Goal: Task Accomplishment & Management: Complete application form

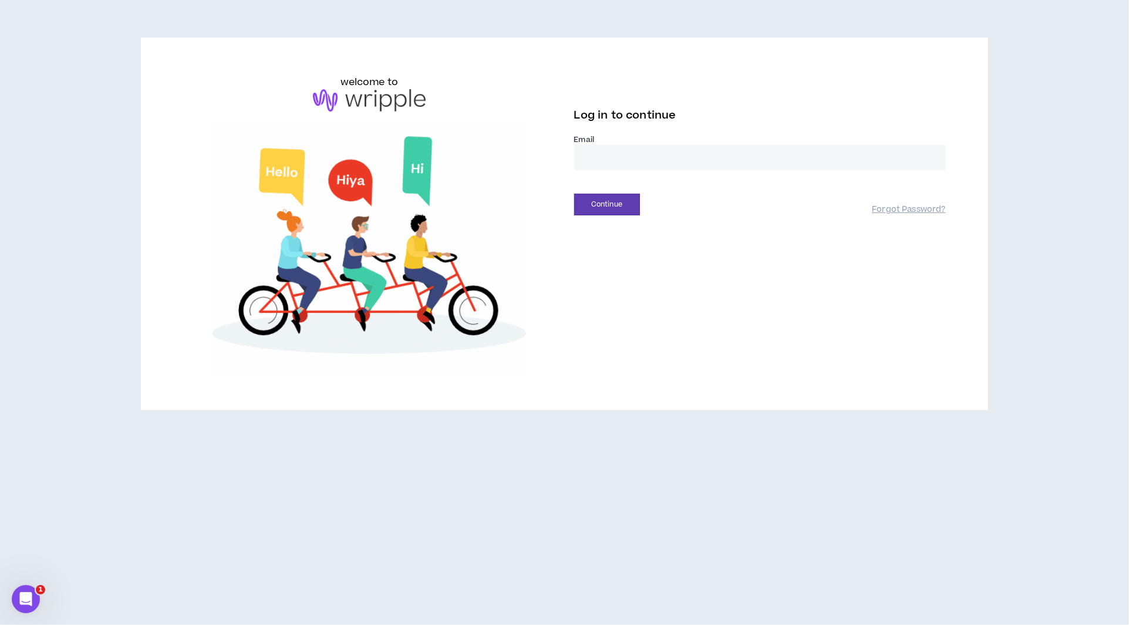
click at [607, 159] on input "email" at bounding box center [759, 157] width 371 height 25
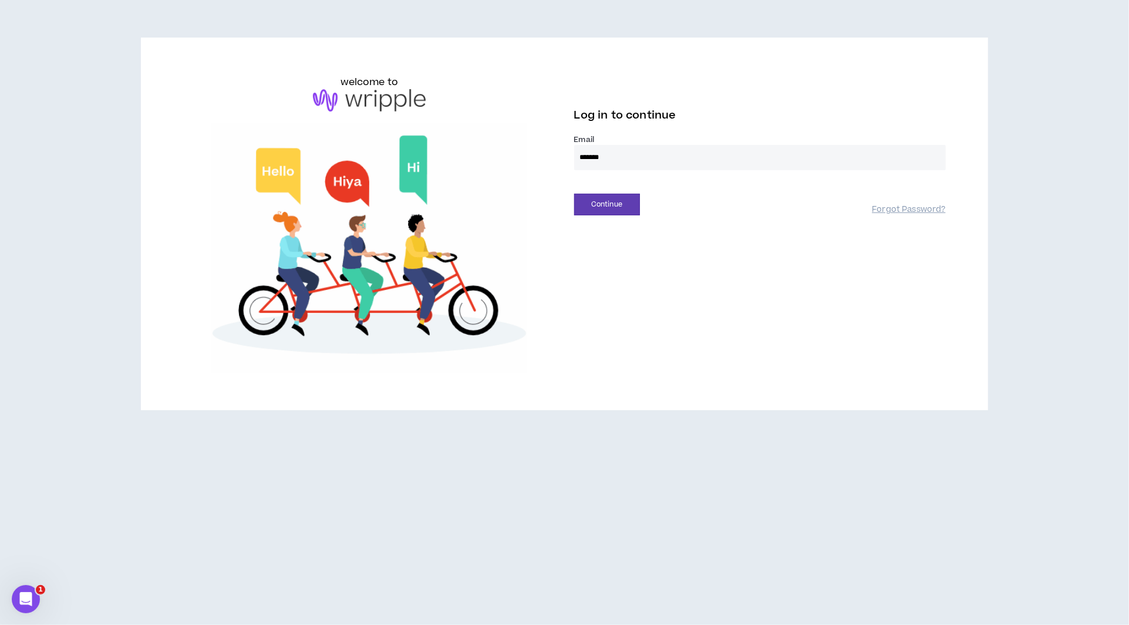
type input "**********"
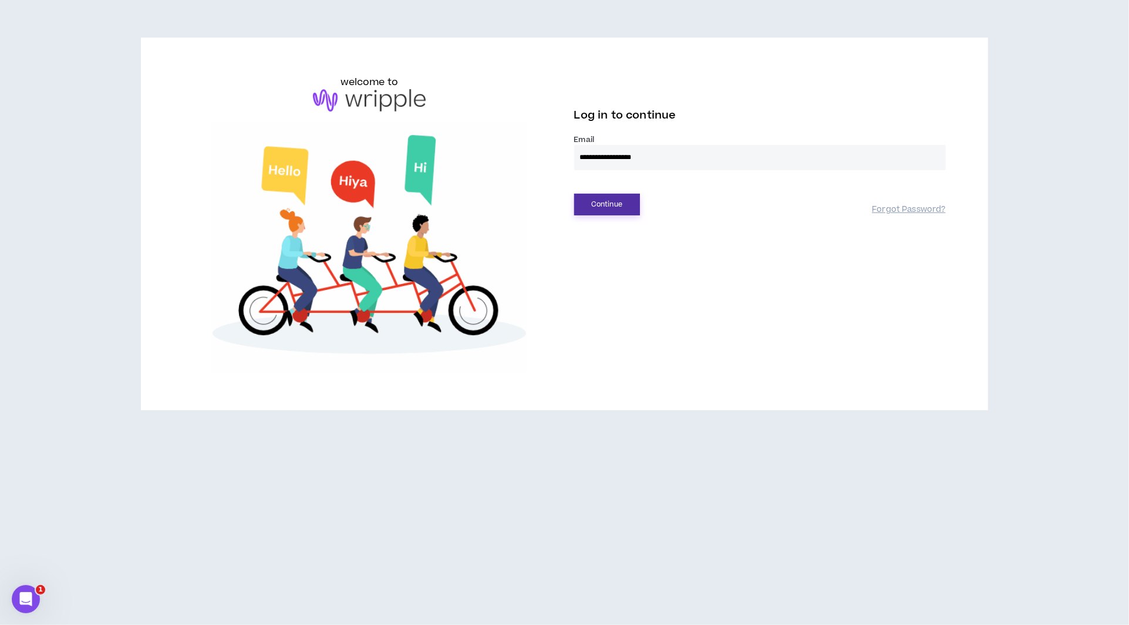
click at [610, 207] on button "Continue" at bounding box center [607, 205] width 66 height 22
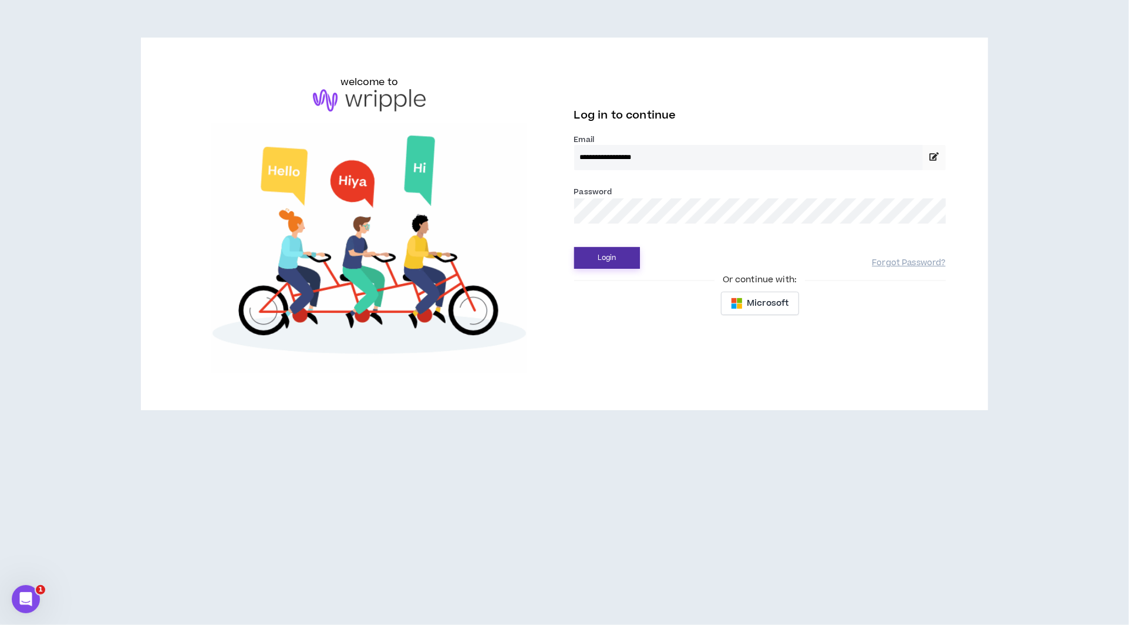
click at [602, 254] on button "Login" at bounding box center [607, 258] width 66 height 22
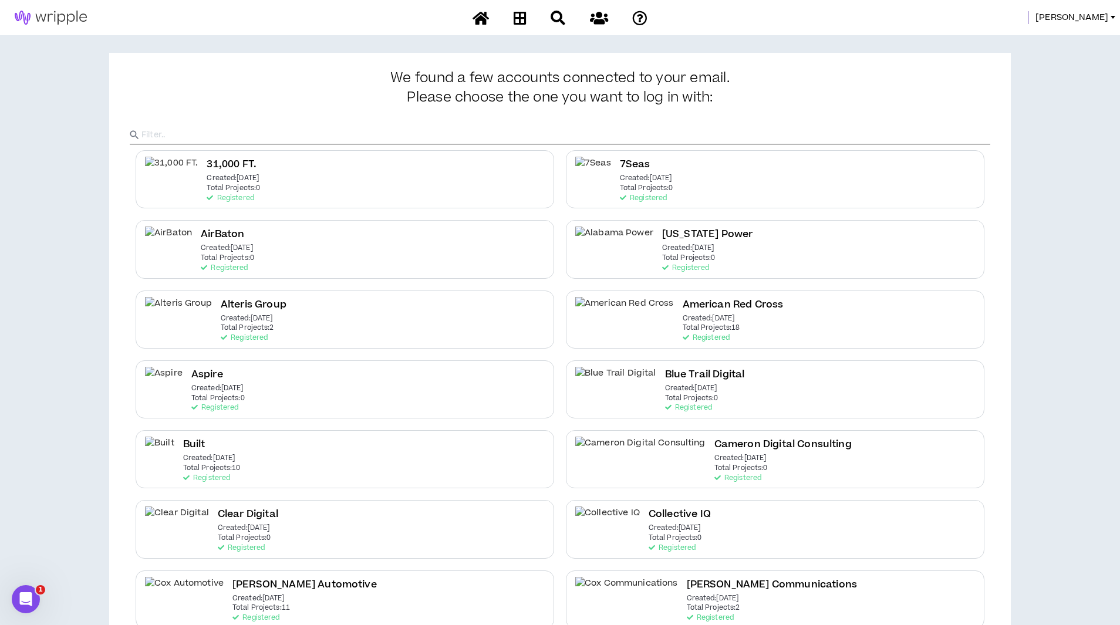
click at [499, 137] on input "text" at bounding box center [565, 135] width 849 height 18
click at [491, 127] on input "text" at bounding box center [565, 135] width 849 height 18
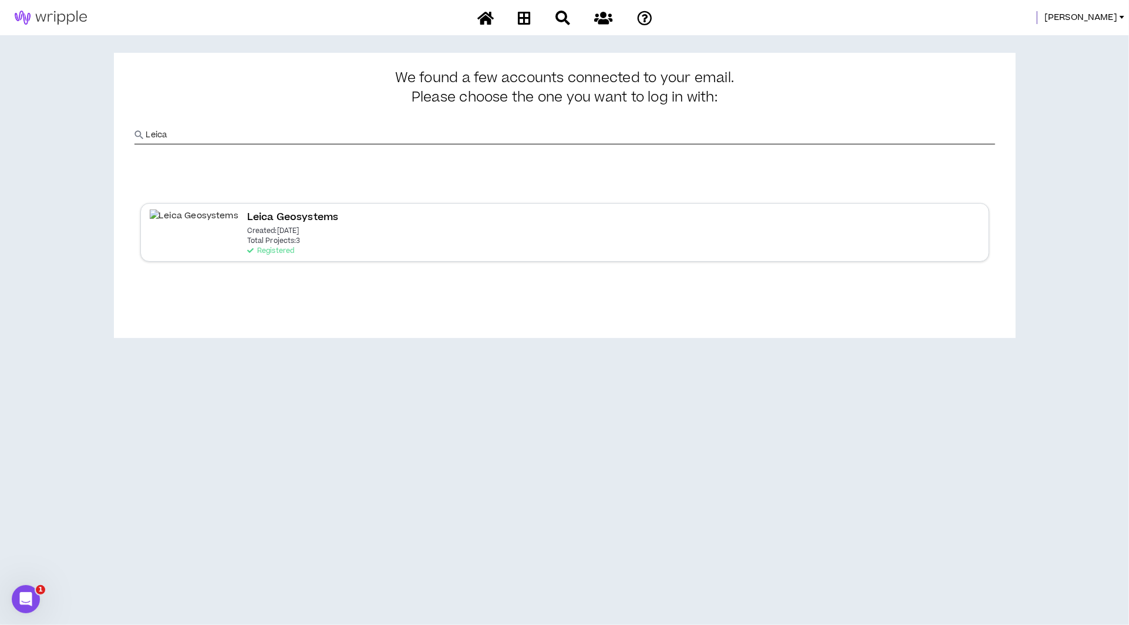
type input "Leica"
click at [247, 235] on p "Created: [DATE]" at bounding box center [273, 231] width 52 height 8
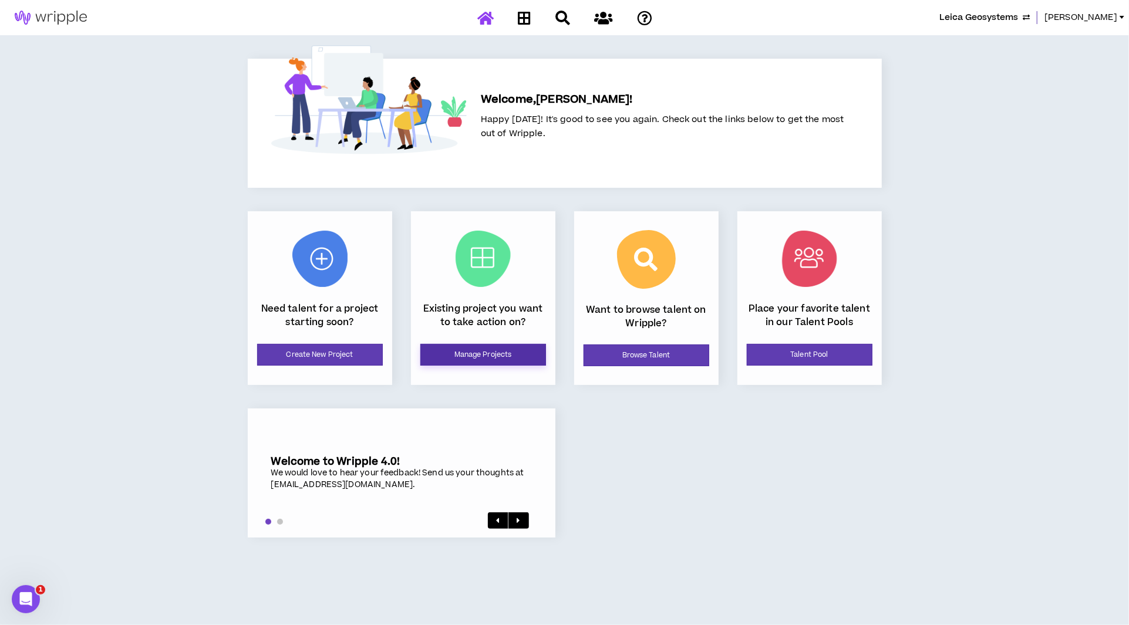
click at [496, 351] on link "Manage Projects" at bounding box center [483, 355] width 126 height 22
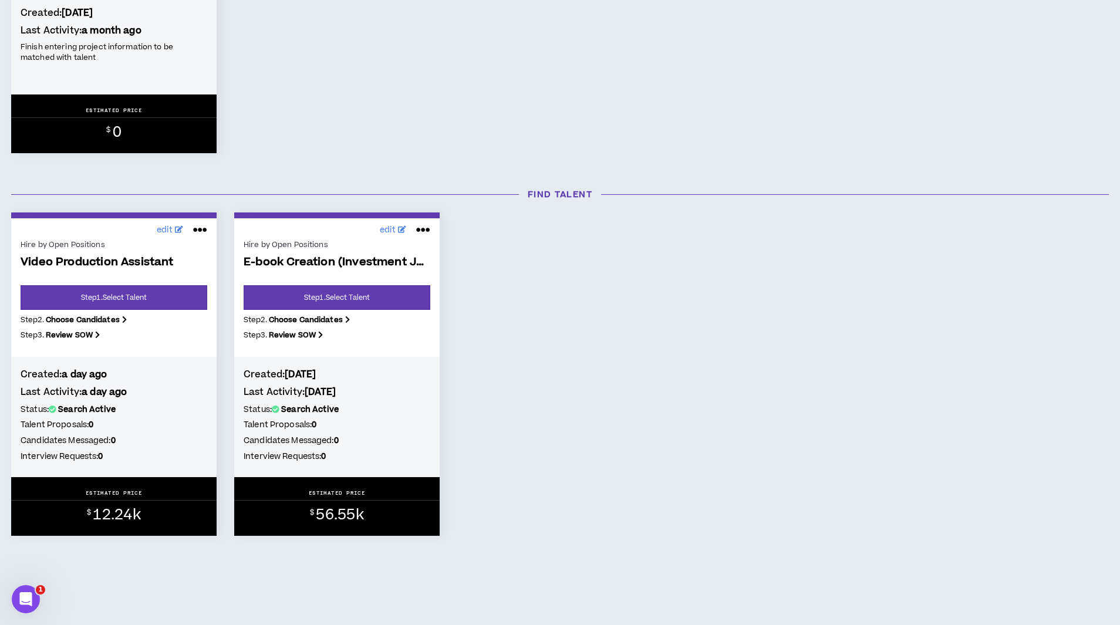
scroll to position [374, 0]
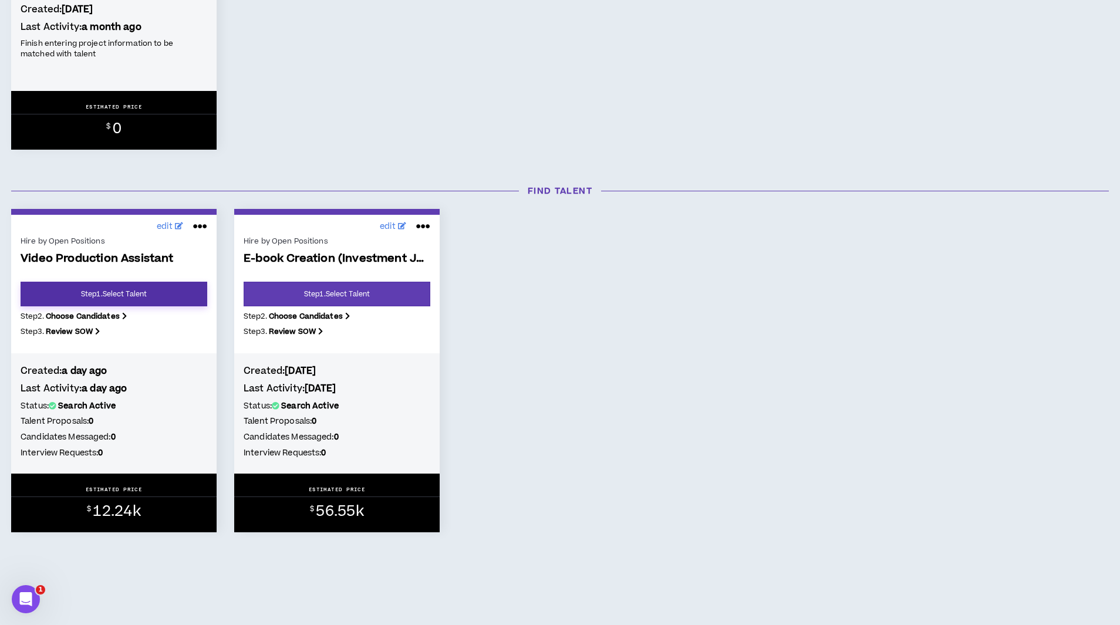
click at [118, 288] on link "Step 1 . Select Talent" at bounding box center [114, 294] width 187 height 25
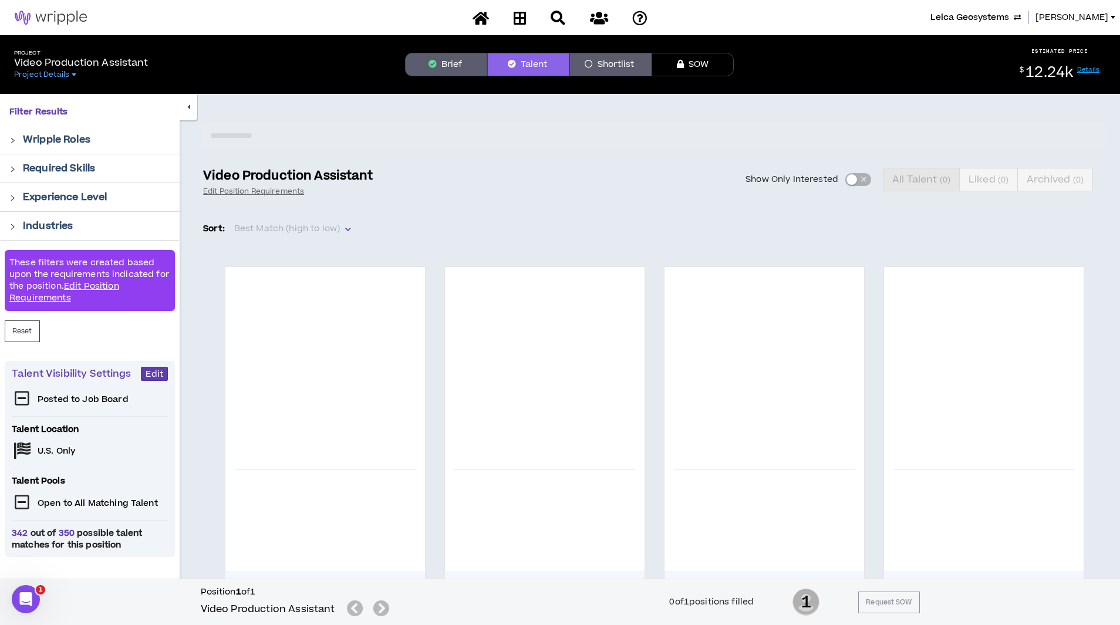
click at [447, 60] on button "Brief" at bounding box center [446, 64] width 82 height 23
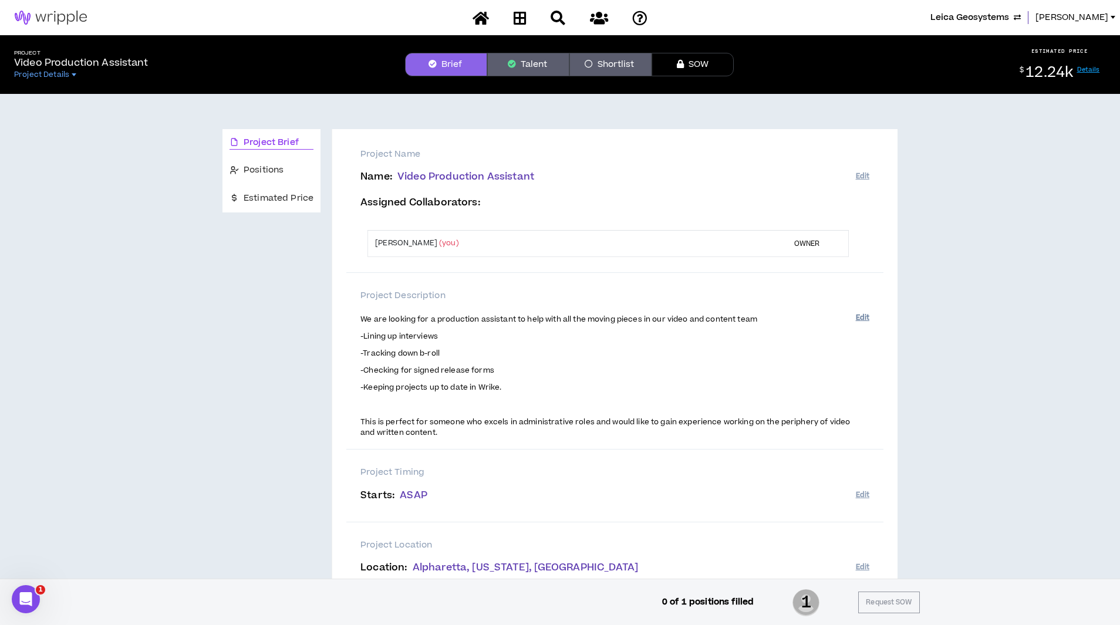
click at [863, 316] on button "Edit" at bounding box center [862, 317] width 13 height 19
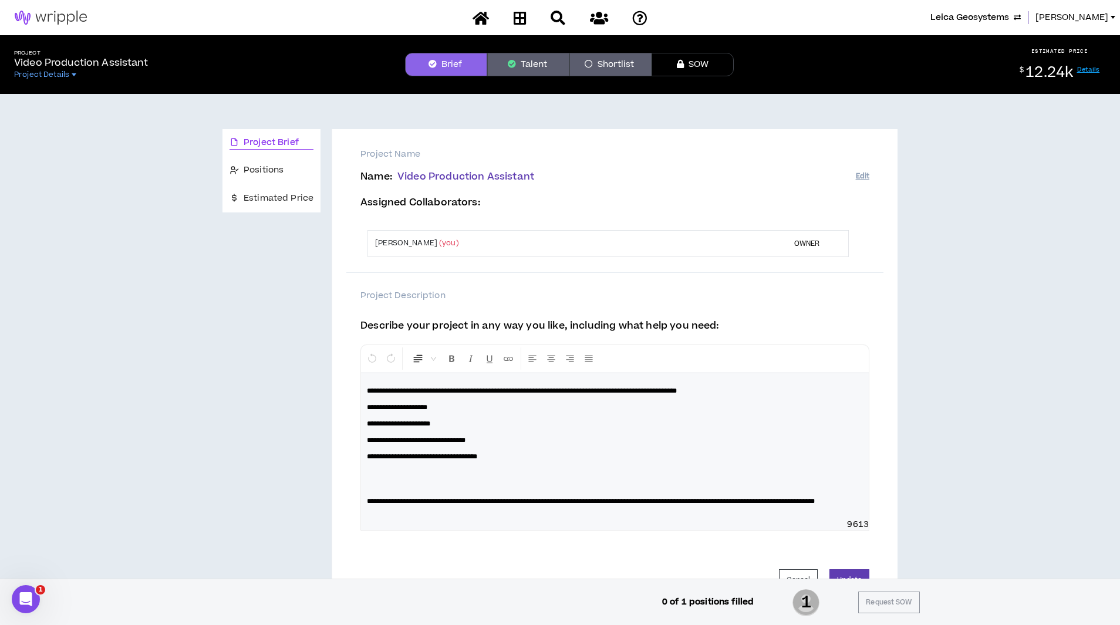
click at [774, 389] on p "**********" at bounding box center [615, 391] width 496 height 12
click at [420, 481] on p at bounding box center [615, 478] width 496 height 23
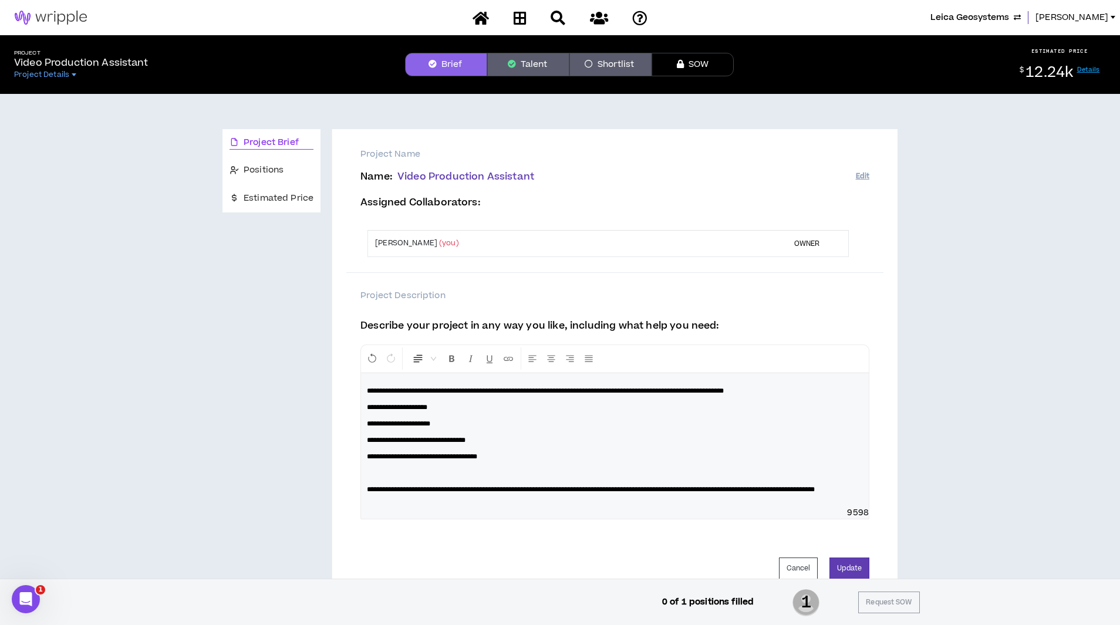
click at [570, 495] on p "**********" at bounding box center [615, 490] width 496 height 12
click at [271, 173] on span "Positions" at bounding box center [264, 170] width 40 height 13
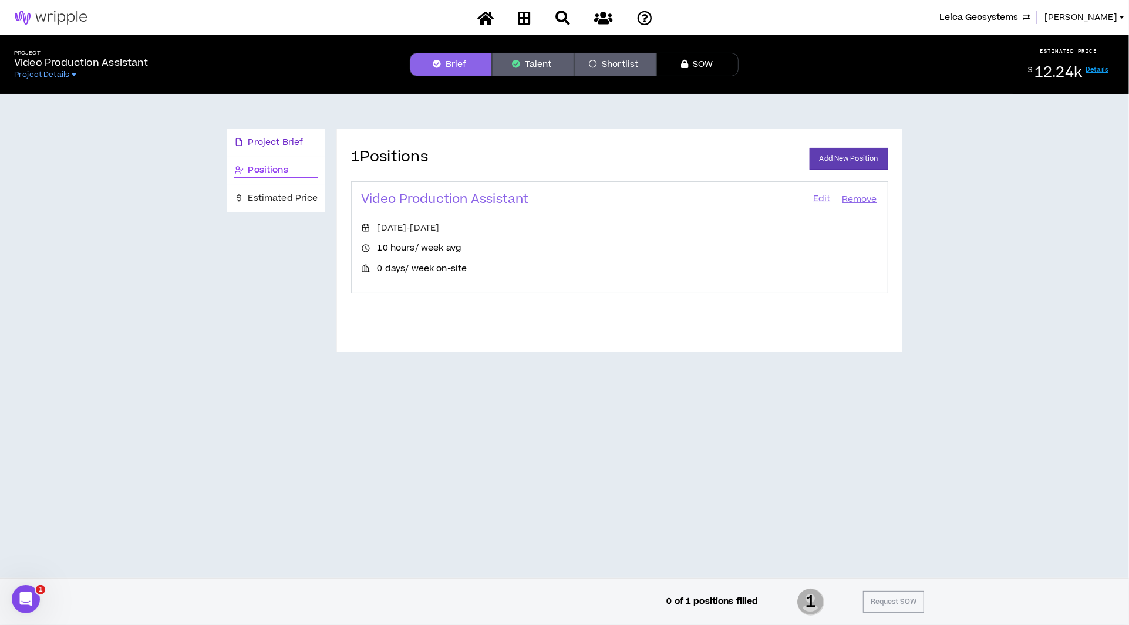
click at [270, 147] on span "Project Brief" at bounding box center [275, 142] width 55 height 13
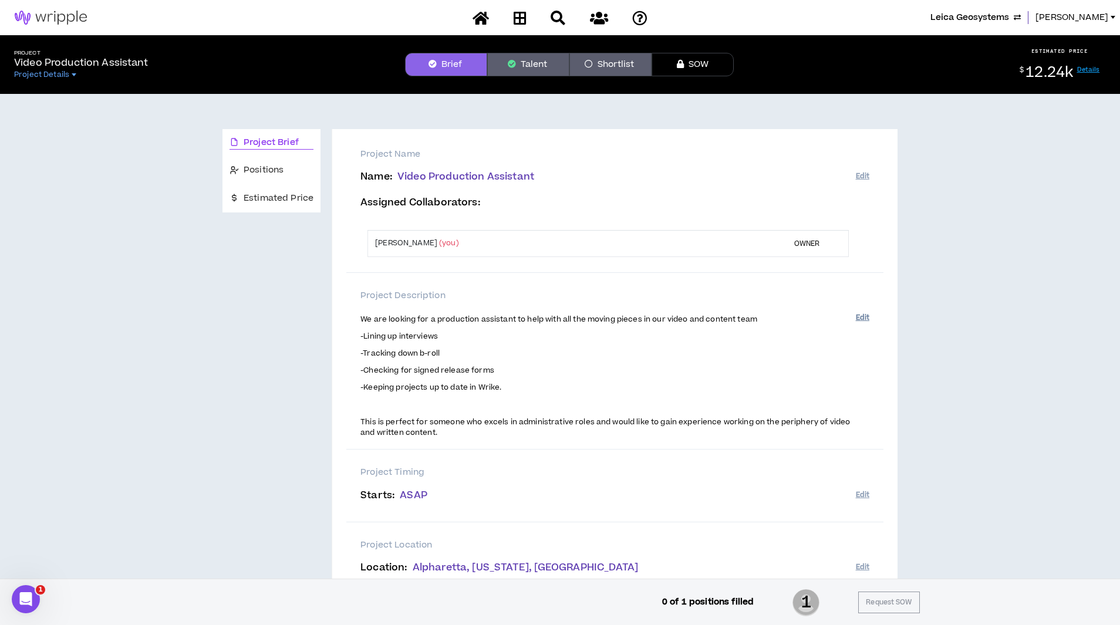
click at [860, 312] on button "Edit" at bounding box center [862, 317] width 13 height 19
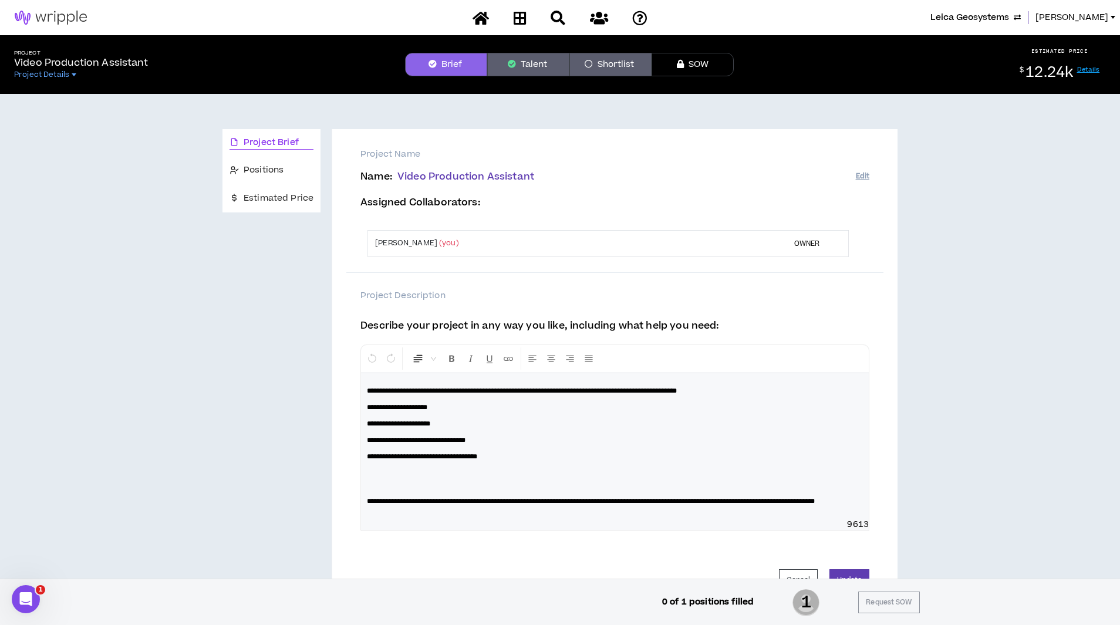
click at [751, 404] on p "**********" at bounding box center [615, 407] width 496 height 12
click at [769, 390] on p "**********" at bounding box center [615, 391] width 496 height 12
click at [638, 487] on p at bounding box center [615, 478] width 496 height 23
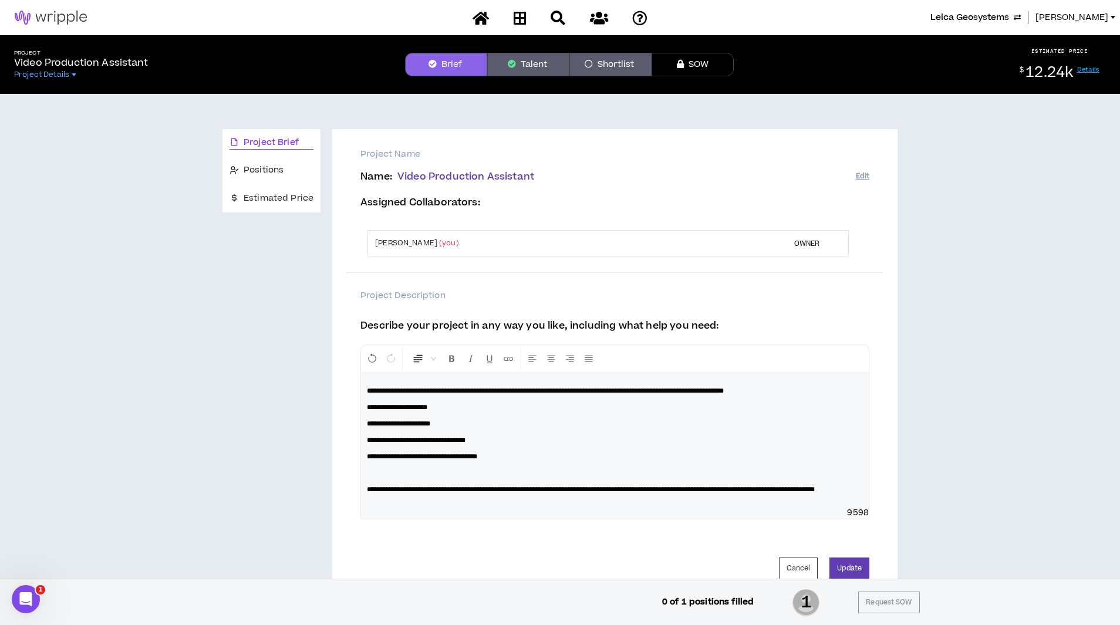
click at [630, 495] on p "**********" at bounding box center [615, 490] width 496 height 12
click at [861, 575] on button "Update" at bounding box center [849, 580] width 40 height 22
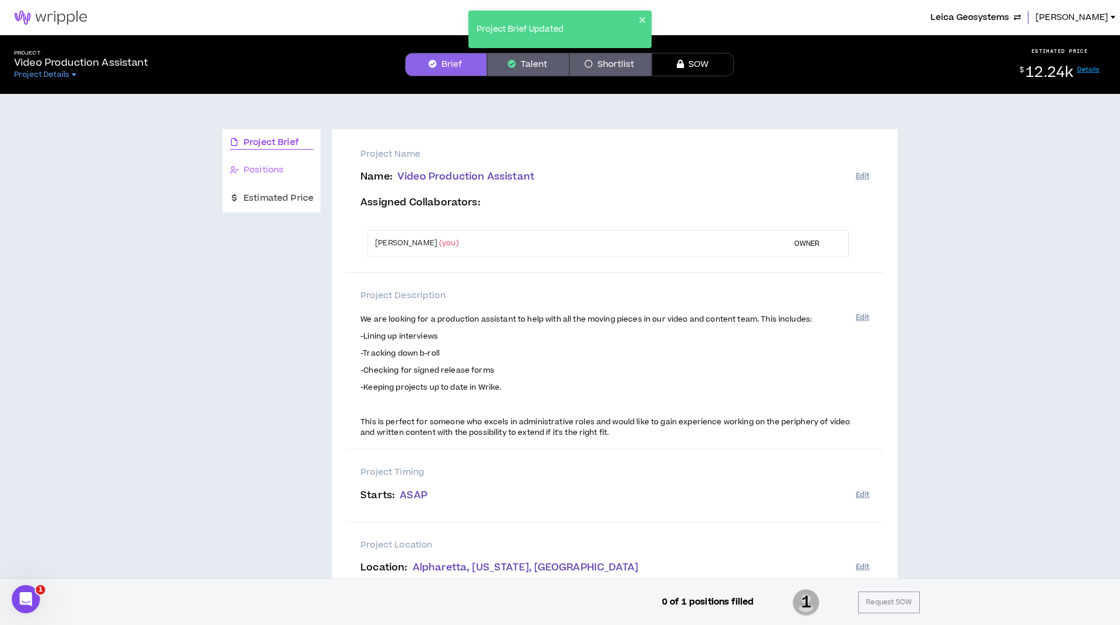
click at [269, 163] on div "Positions" at bounding box center [271, 171] width 98 height 28
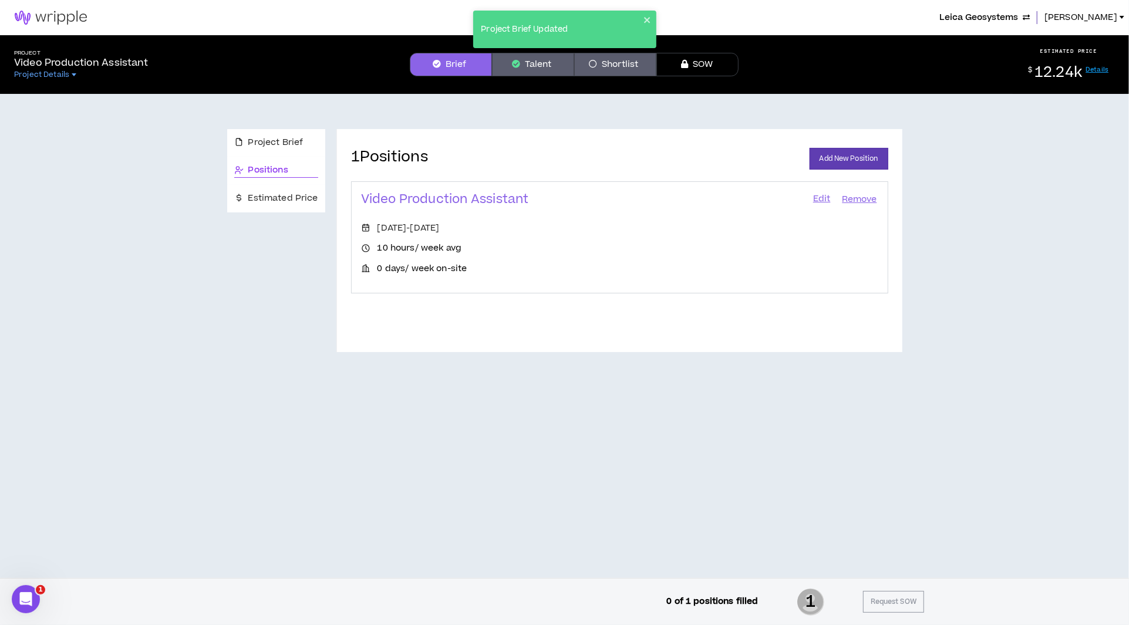
click at [824, 198] on link "Edit" at bounding box center [822, 199] width 20 height 16
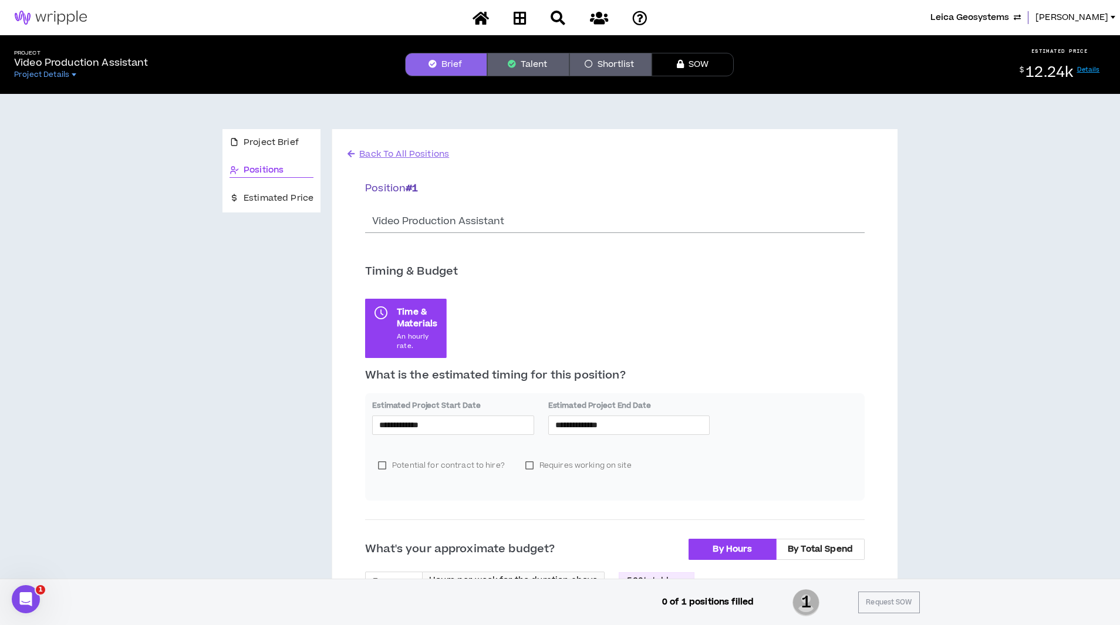
click at [1090, 70] on link "Details" at bounding box center [1088, 69] width 23 height 9
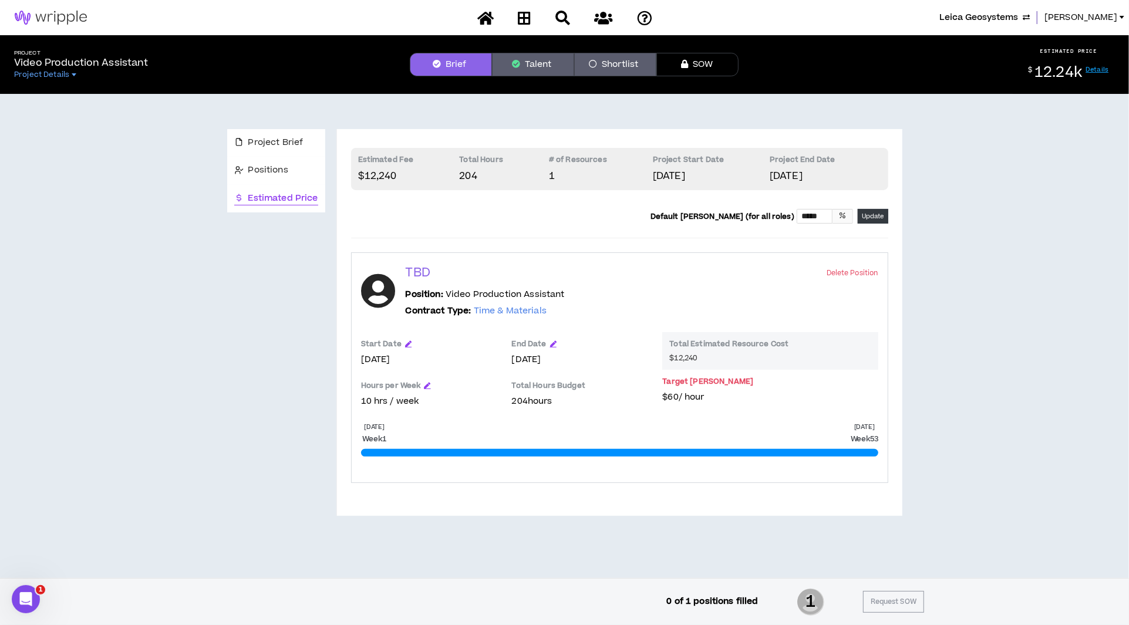
click at [545, 379] on div "Total Hours Budget 204 hours" at bounding box center [581, 395] width 139 height 42
click at [261, 167] on span "Positions" at bounding box center [268, 170] width 40 height 13
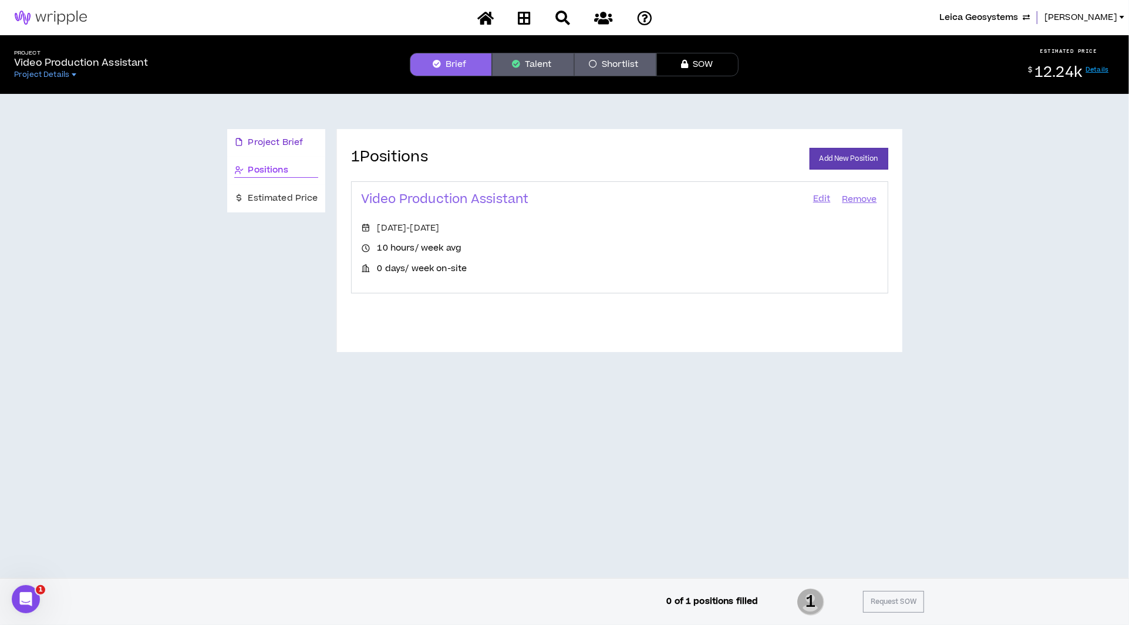
click at [268, 140] on span "Project Brief" at bounding box center [275, 142] width 55 height 13
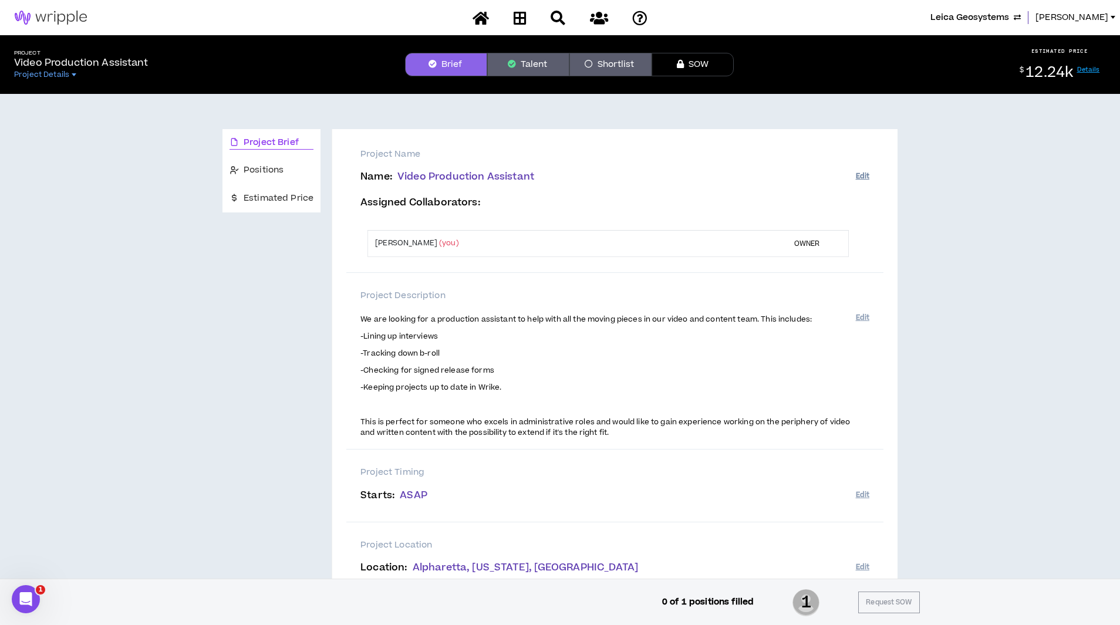
click at [864, 174] on button "Edit" at bounding box center [862, 176] width 13 height 19
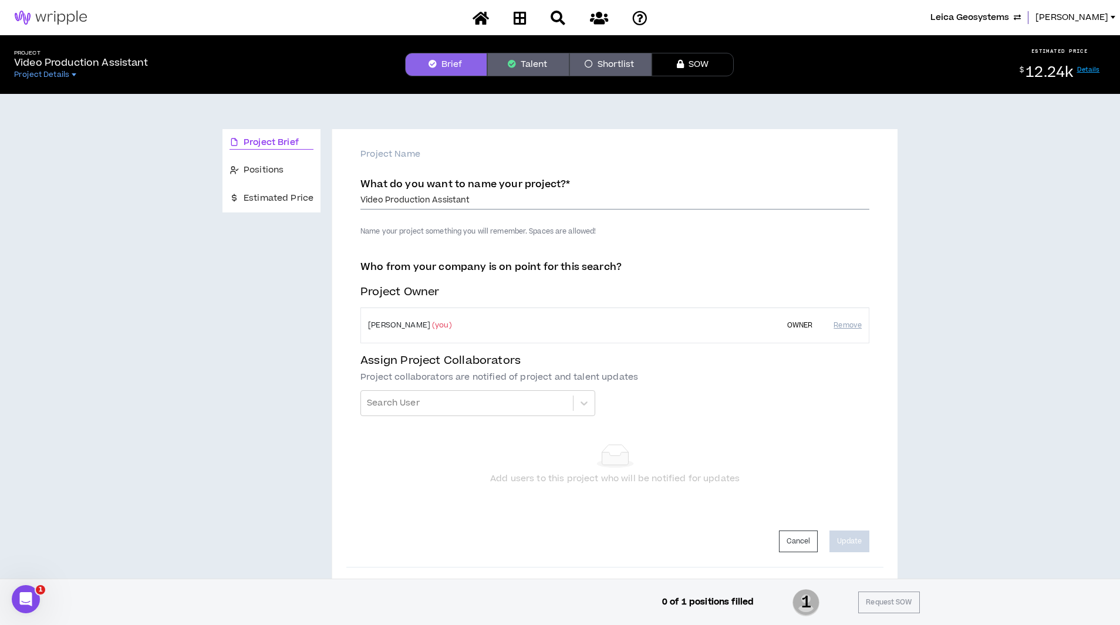
click at [507, 205] on input "Video Production Assistant" at bounding box center [614, 201] width 509 height 18
type input "Video Production Assistant - Remote"
click at [944, 298] on div "Project Brief Positions Estimated Price Project Name What do you want to name y…" at bounding box center [560, 587] width 1110 height 987
click at [858, 546] on button "Update" at bounding box center [849, 542] width 40 height 22
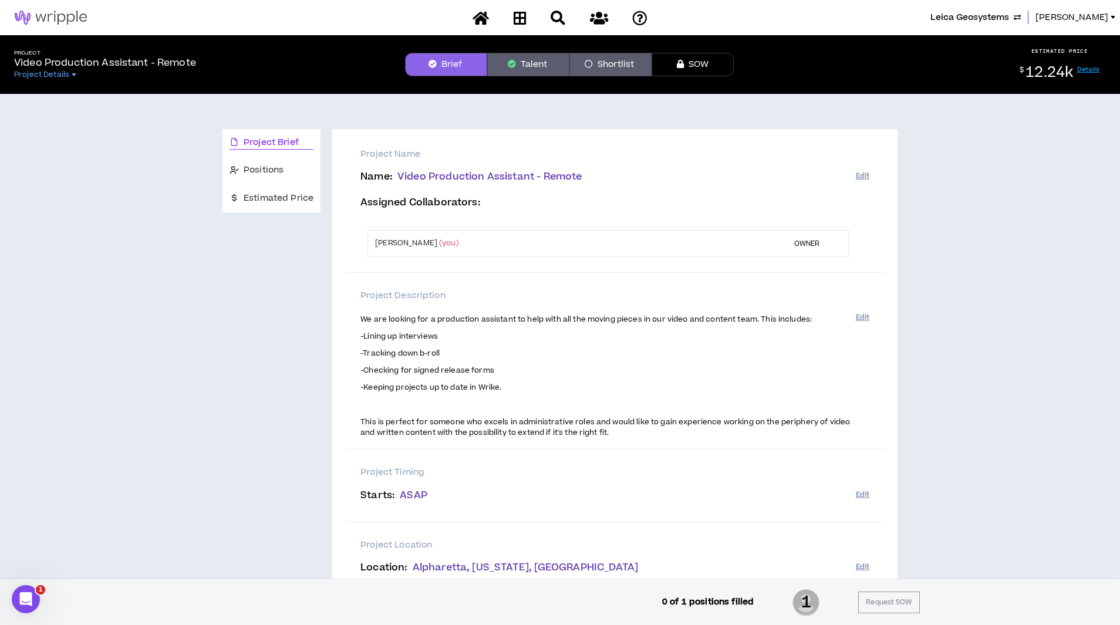
click at [511, 68] on button "Talent" at bounding box center [528, 64] width 82 height 23
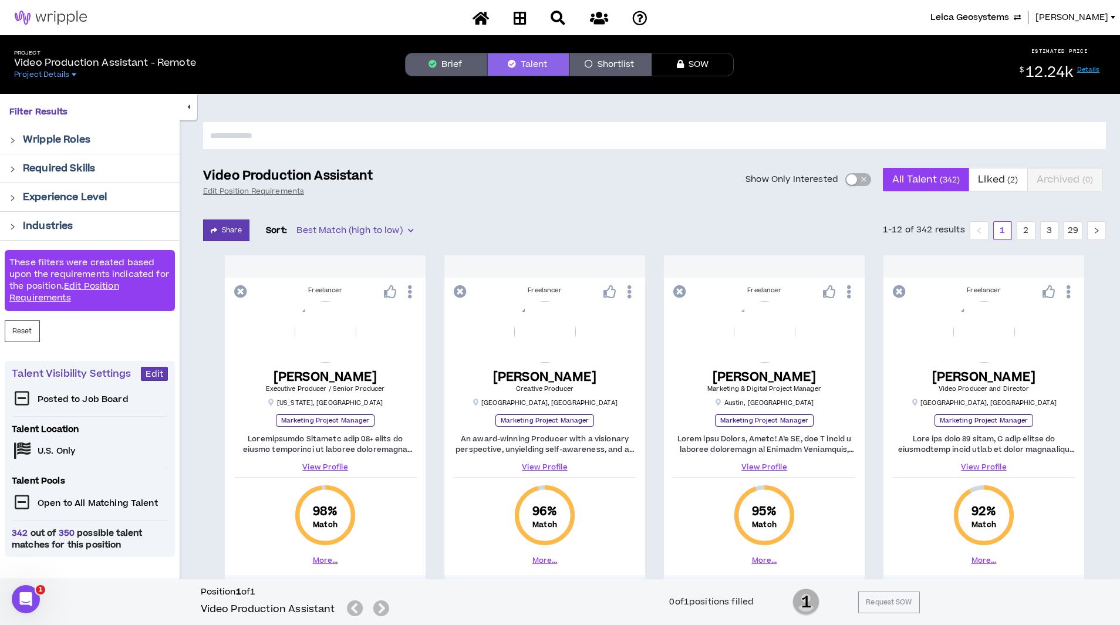
click at [21, 400] on icon at bounding box center [22, 398] width 21 height 16
click at [151, 369] on span "Edit" at bounding box center [155, 374] width 18 height 11
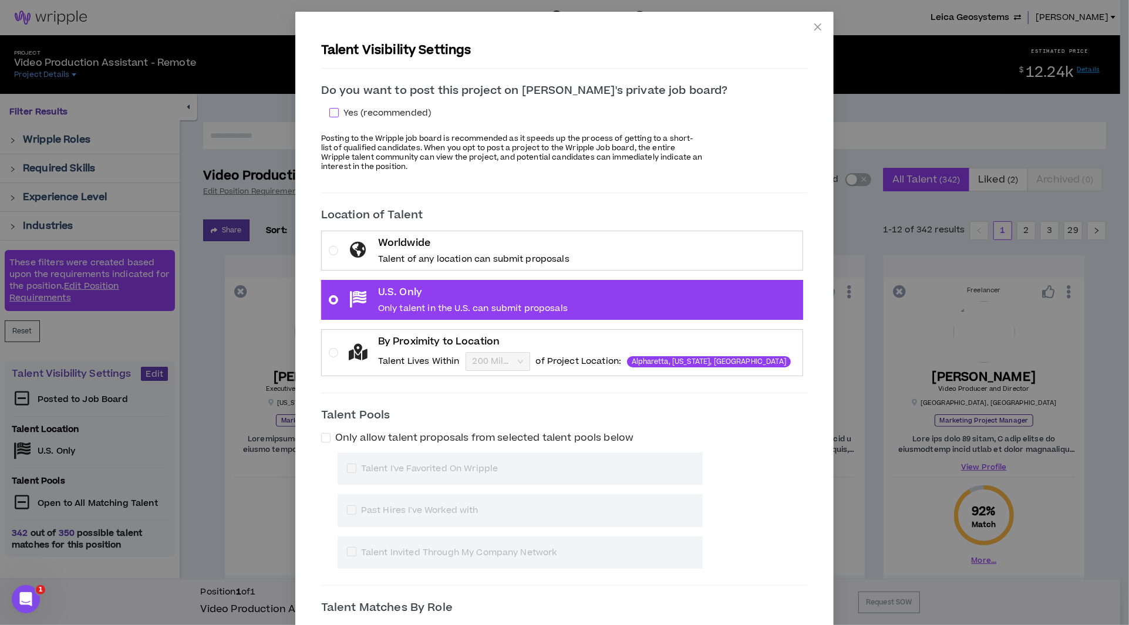
click at [339, 113] on span at bounding box center [333, 112] width 9 height 9
checkbox input "****"
click at [805, 273] on div "Talent Visibility Settings Do you want to post this project on [PERSON_NAME]'s …" at bounding box center [564, 362] width 538 height 701
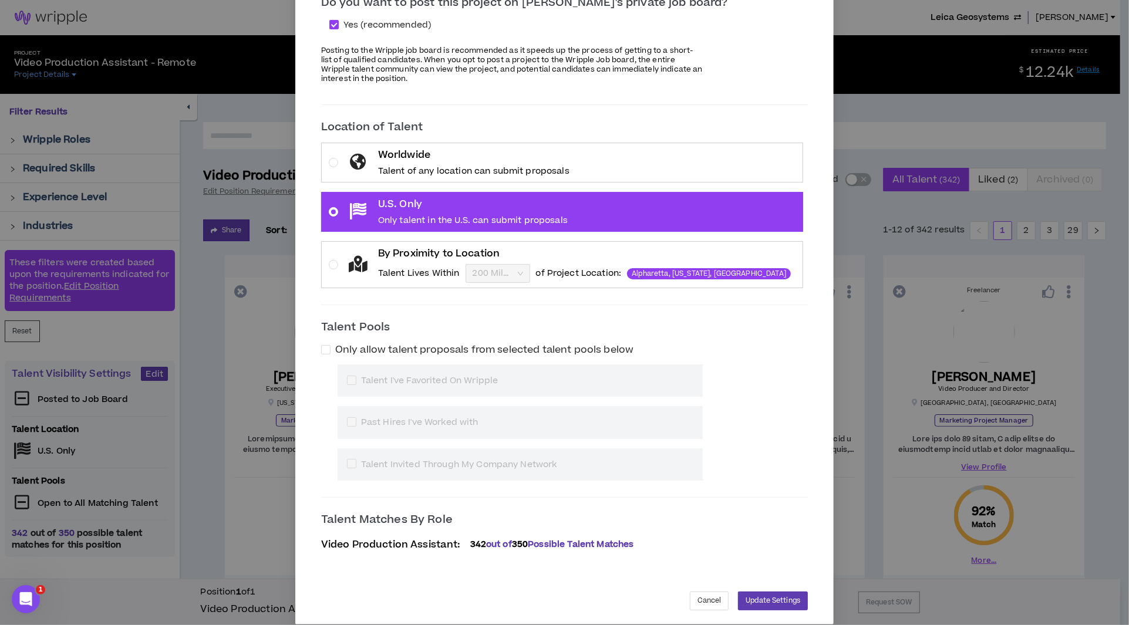
scroll to position [98, 0]
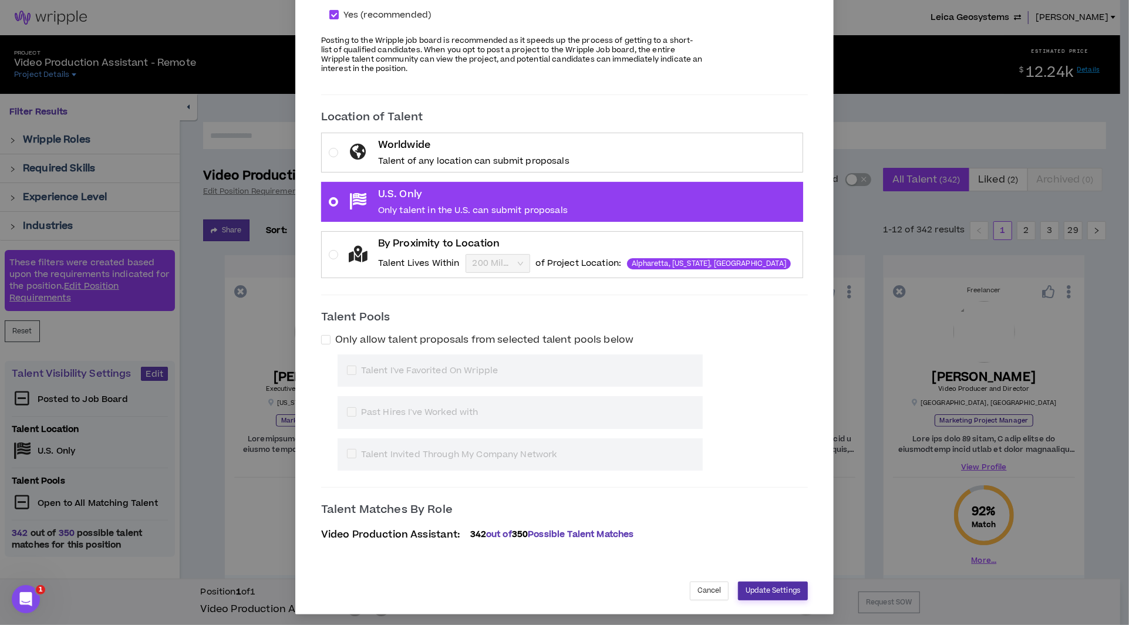
click at [759, 586] on span "Update Settings" at bounding box center [772, 590] width 55 height 11
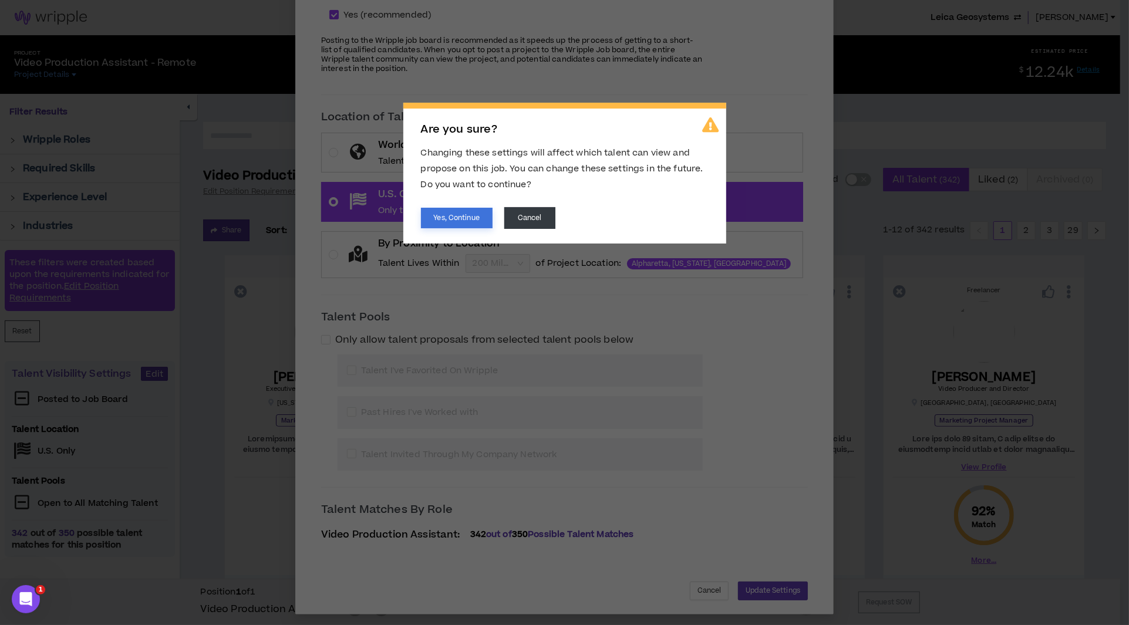
click at [435, 217] on button "Yes, Continue" at bounding box center [457, 218] width 72 height 21
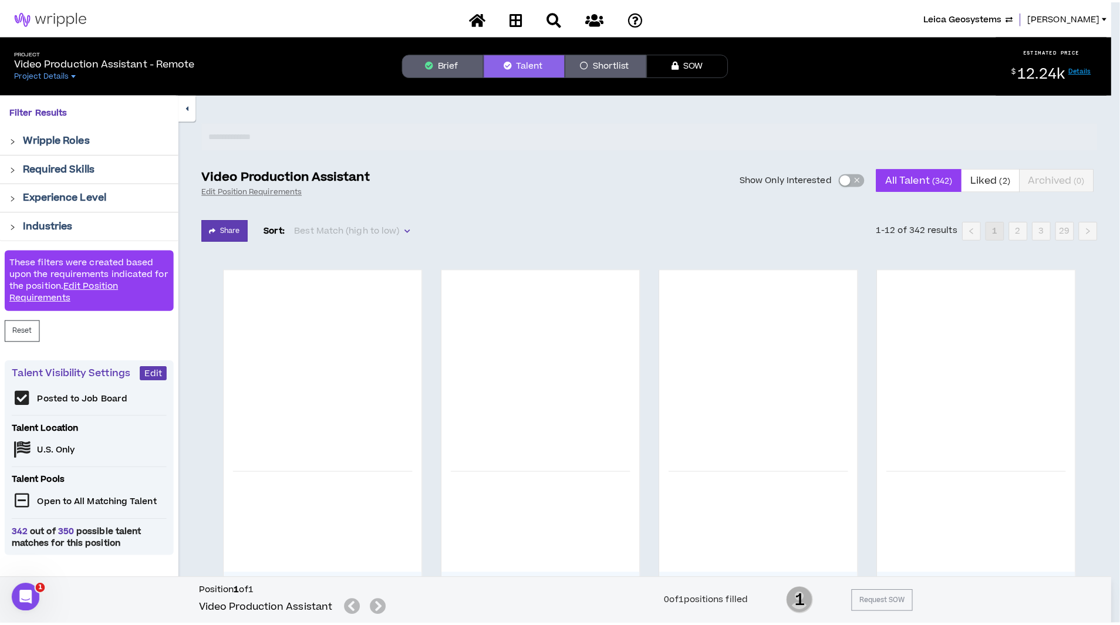
scroll to position [86, 0]
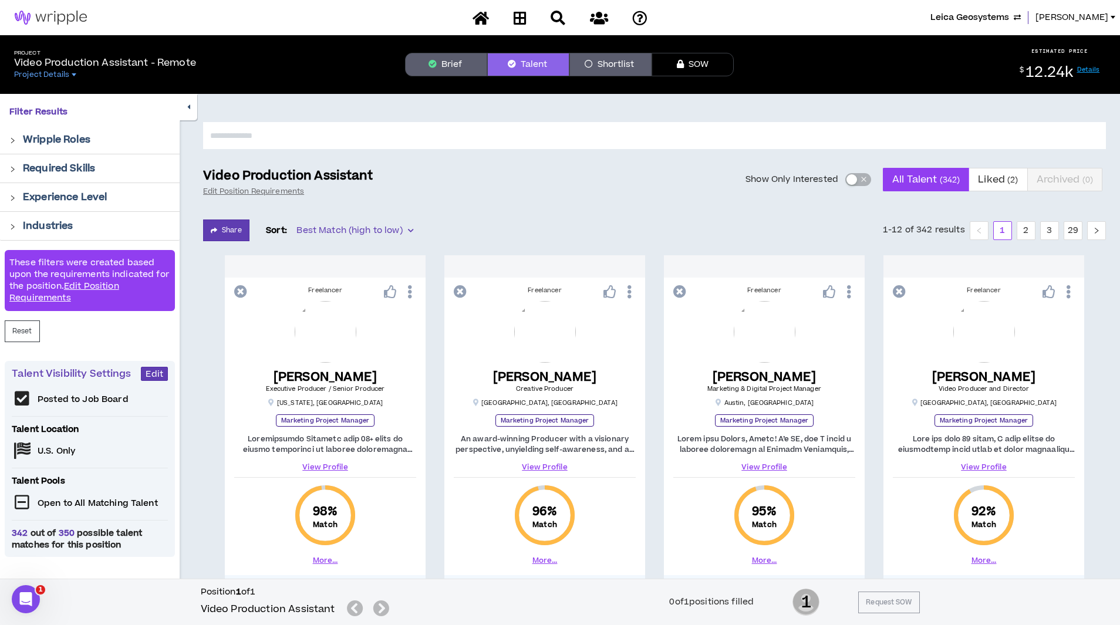
click at [454, 67] on button "Brief" at bounding box center [446, 64] width 82 height 23
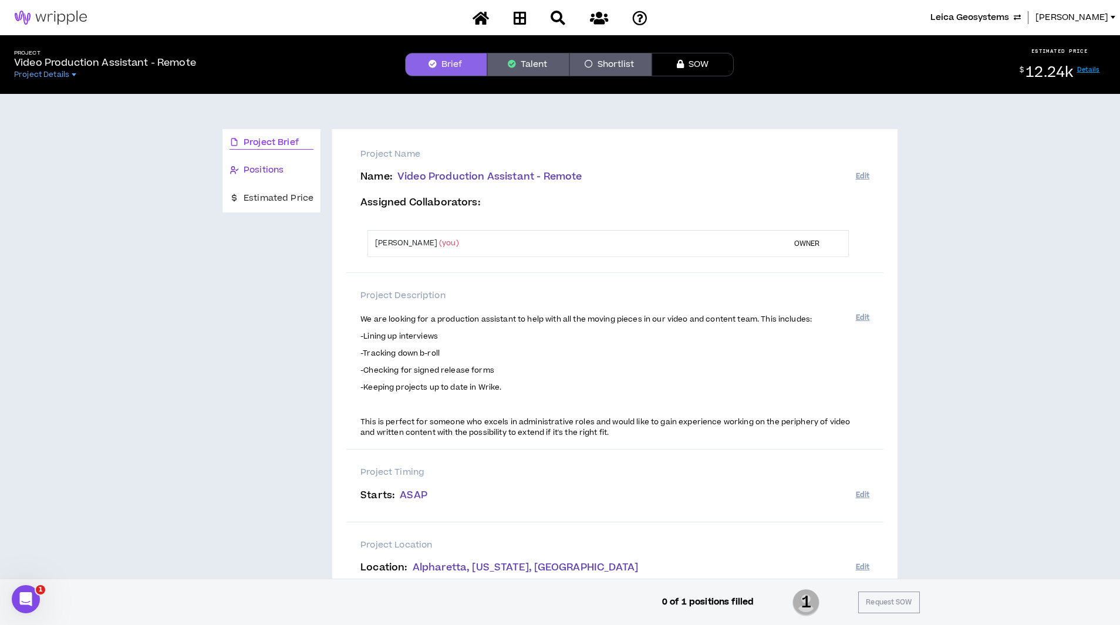
click at [255, 171] on span "Positions" at bounding box center [264, 170] width 40 height 13
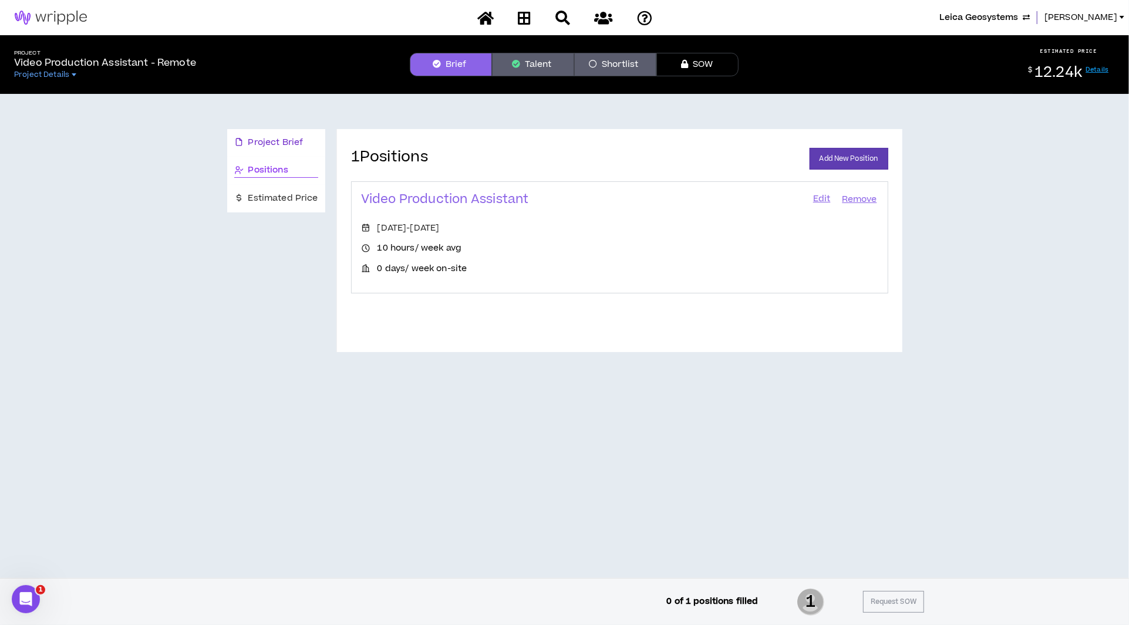
click at [260, 143] on span "Project Brief" at bounding box center [275, 142] width 55 height 13
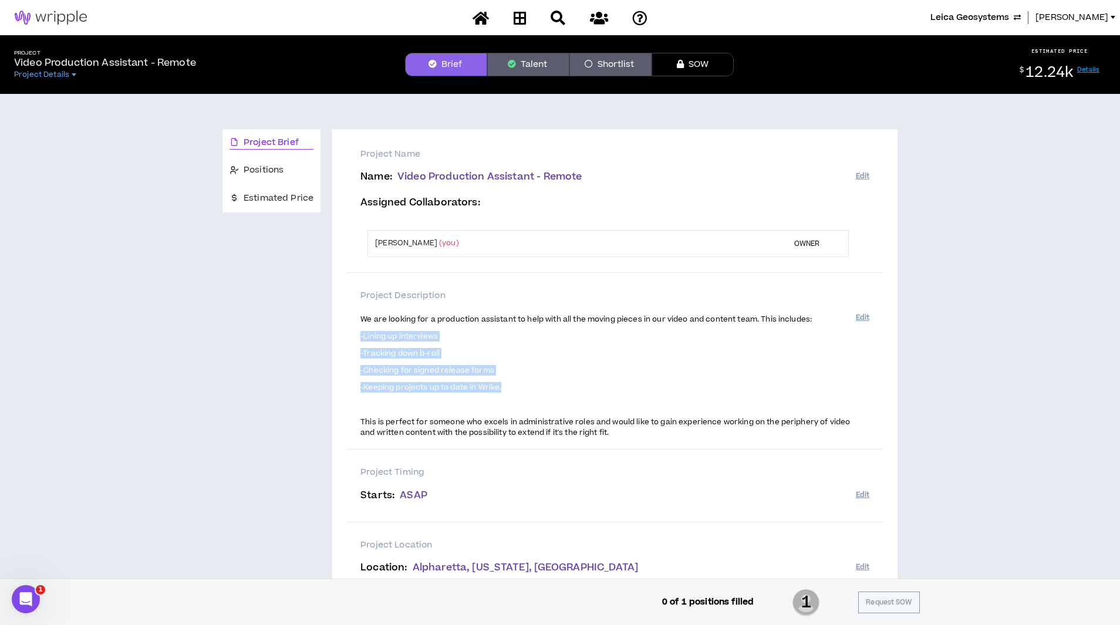
drag, startPoint x: 504, startPoint y: 389, endPoint x: 355, endPoint y: 329, distance: 160.6
click at [355, 329] on div "Project Description We are looking for a production assistant to help with all …" at bounding box center [614, 361] width 537 height 177
copy span "-Lining up interviews -Tracking down b-roll -Checking for signed release forms …"
click at [262, 163] on div "Positions" at bounding box center [271, 171] width 98 height 28
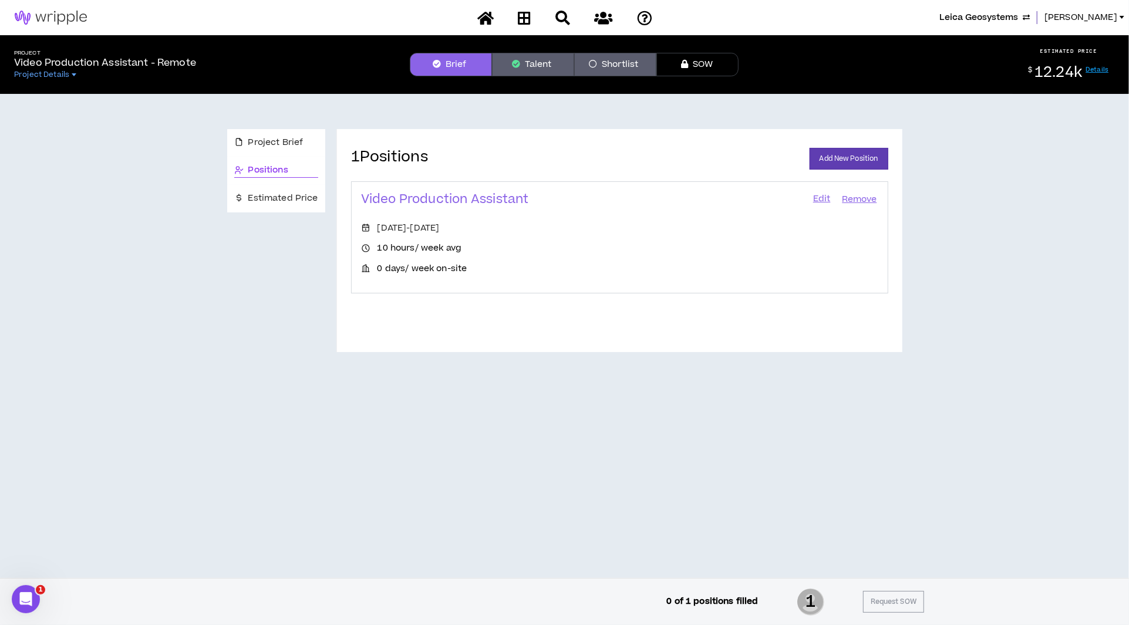
click at [823, 199] on link "Edit" at bounding box center [822, 199] width 20 height 16
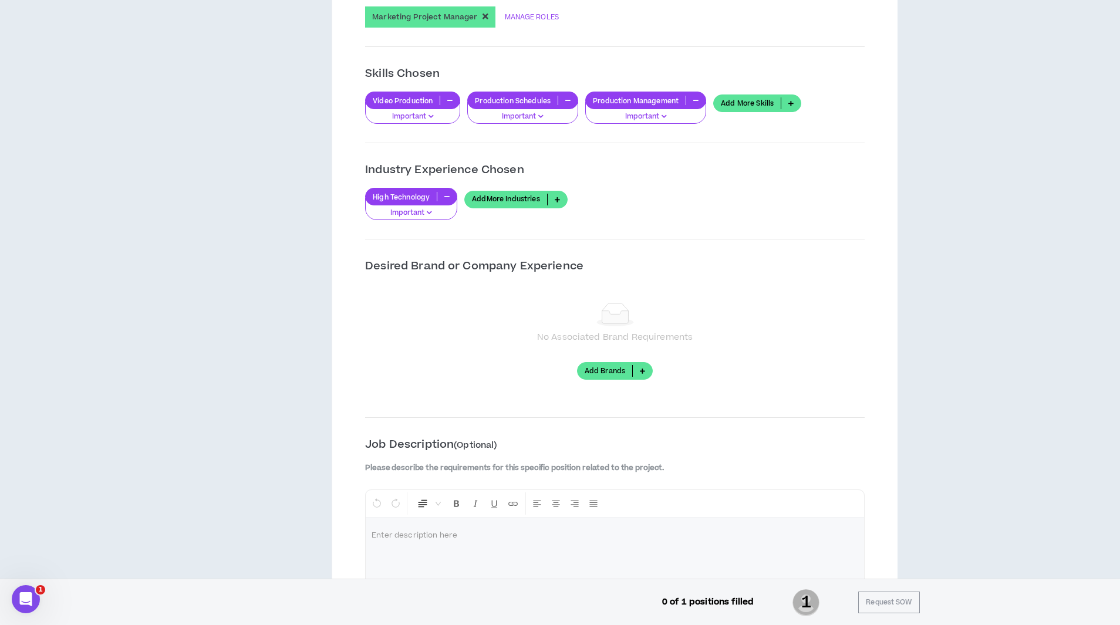
scroll to position [1059, 0]
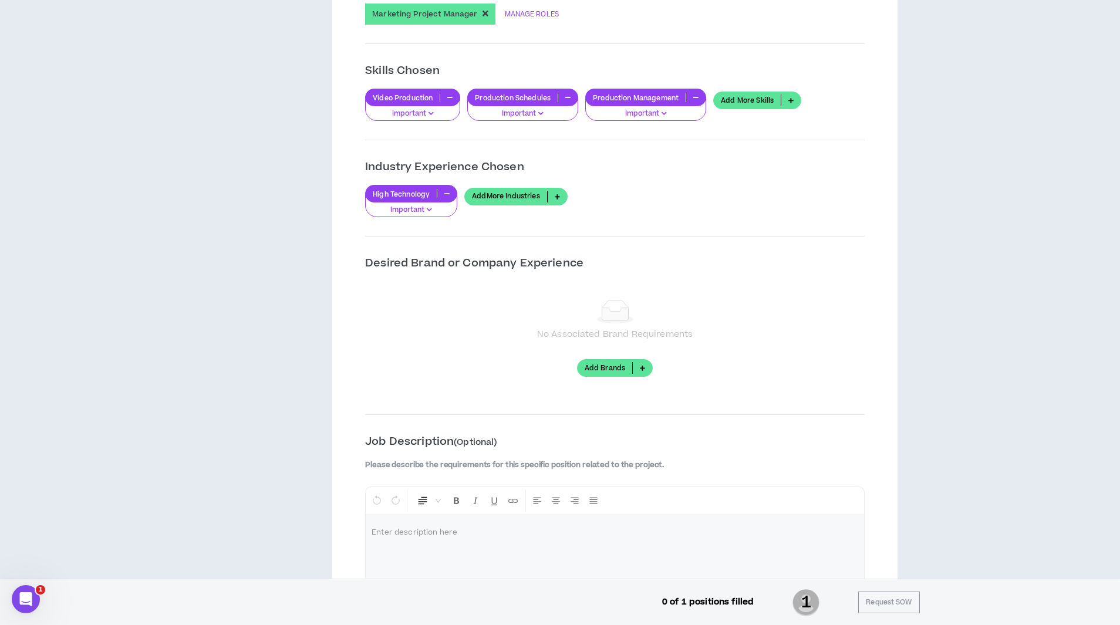
click at [428, 545] on div at bounding box center [615, 559] width 498 height 88
click at [428, 545] on p at bounding box center [614, 549] width 487 height 12
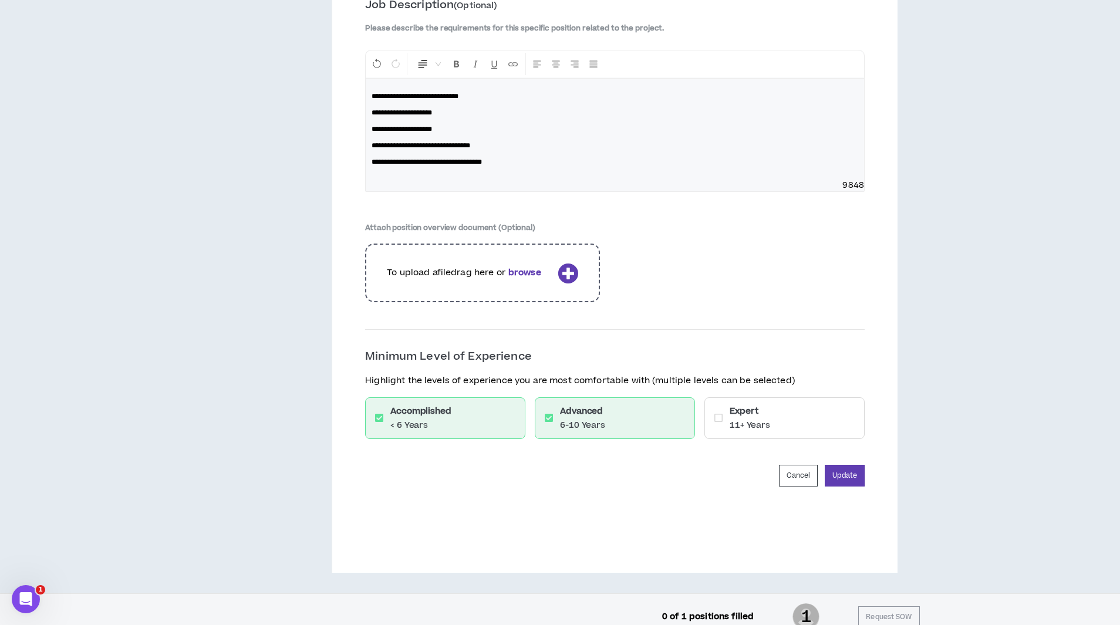
scroll to position [1503, 0]
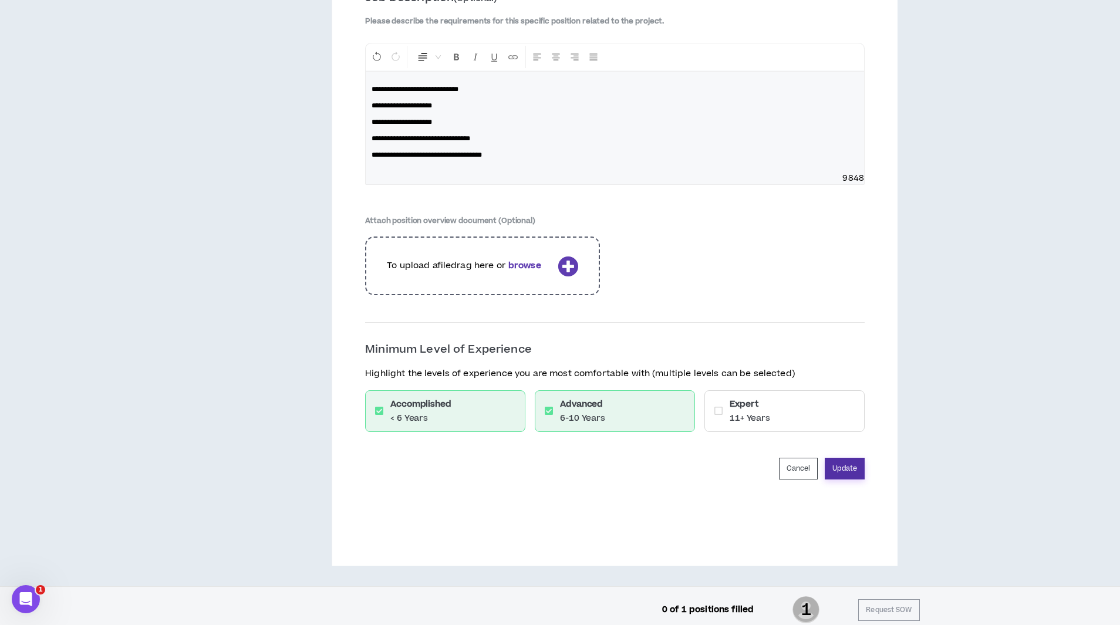
click at [841, 461] on button "Update" at bounding box center [845, 469] width 40 height 22
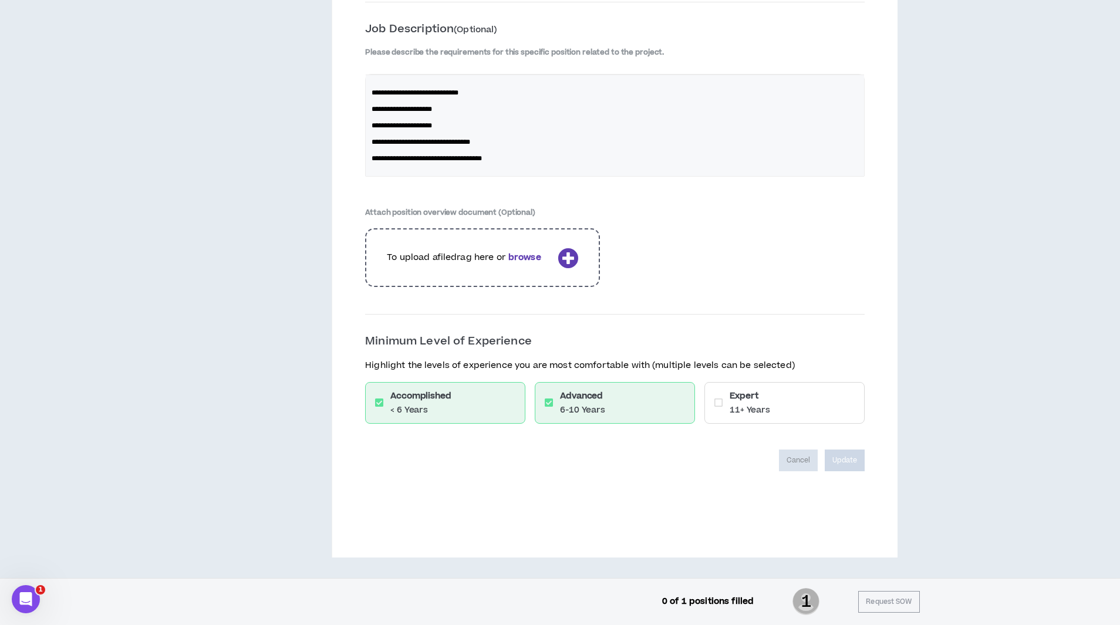
scroll to position [1464, 0]
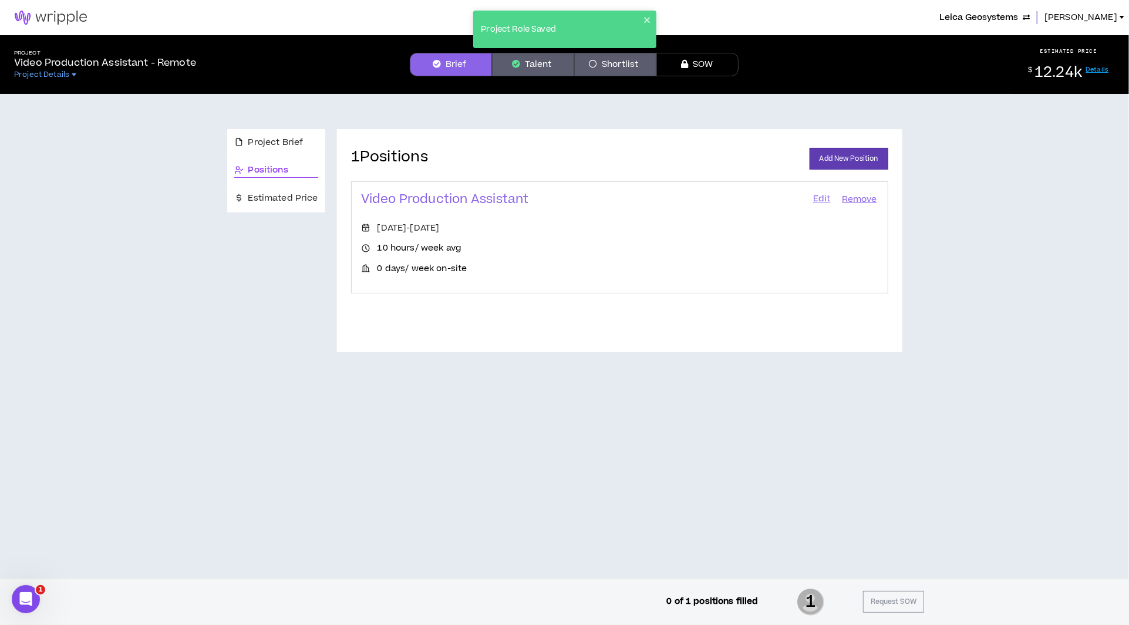
click at [821, 200] on link "Edit" at bounding box center [822, 199] width 20 height 16
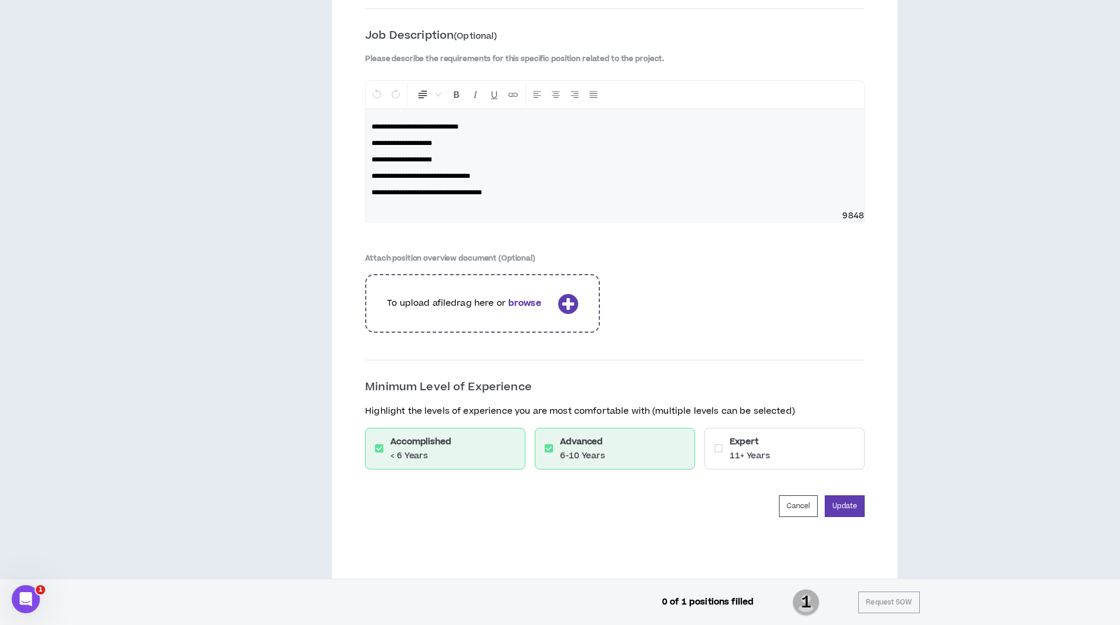
scroll to position [1470, 0]
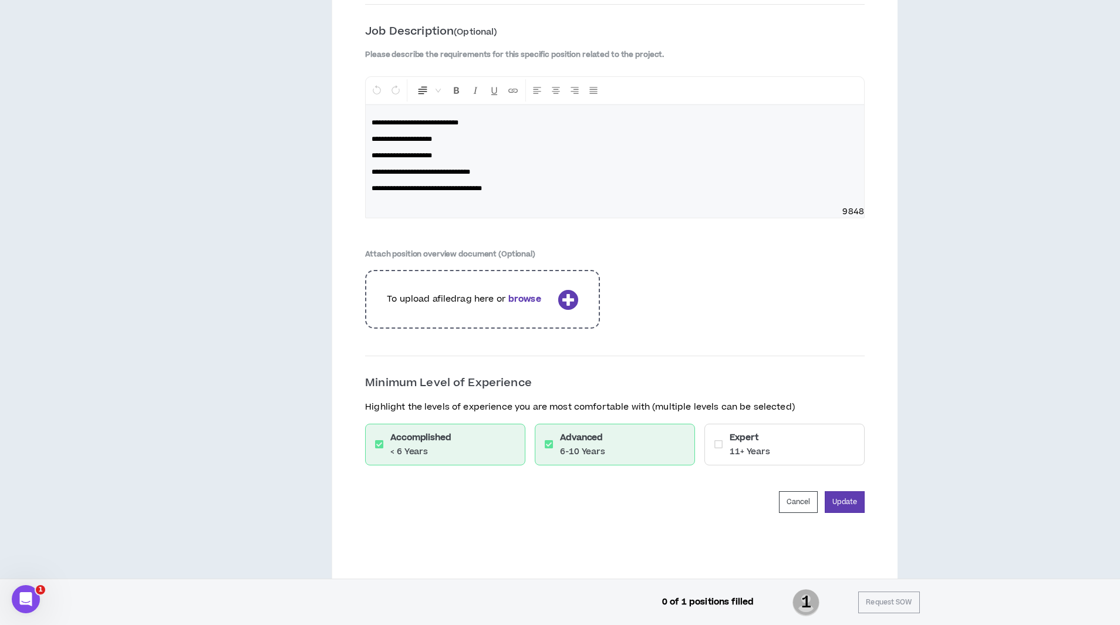
click at [396, 136] on span "**********" at bounding box center [401, 139] width 60 height 7
click at [403, 152] on span "**********" at bounding box center [401, 155] width 60 height 7
click at [450, 150] on p "**********" at bounding box center [614, 156] width 487 height 12
click at [405, 168] on span "**********" at bounding box center [420, 171] width 99 height 7
click at [403, 185] on span "**********" at bounding box center [426, 188] width 110 height 7
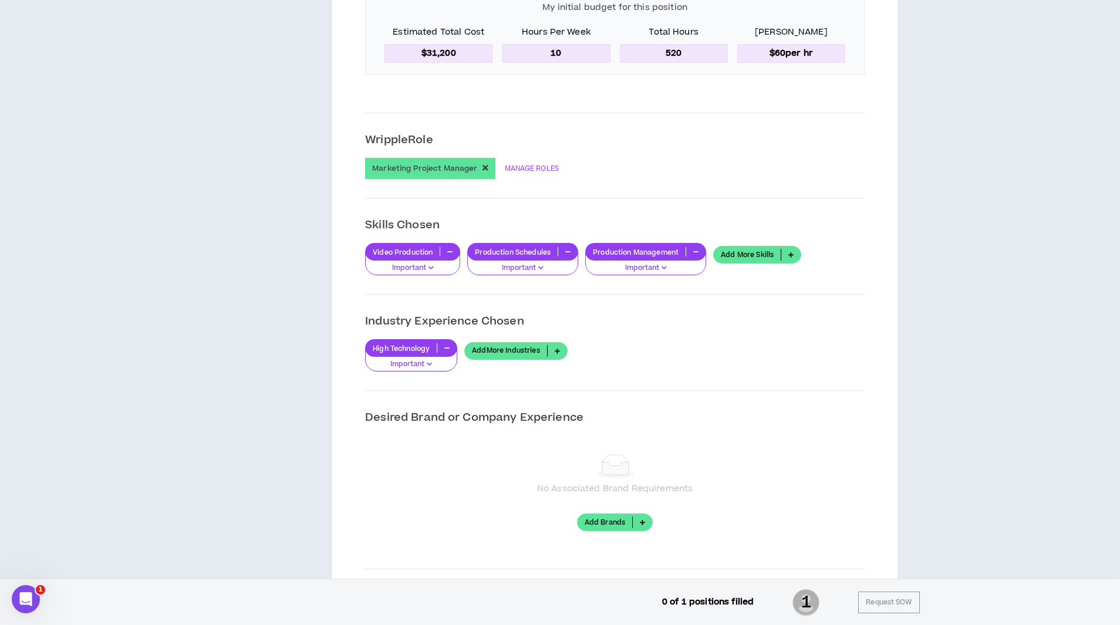
scroll to position [926, 0]
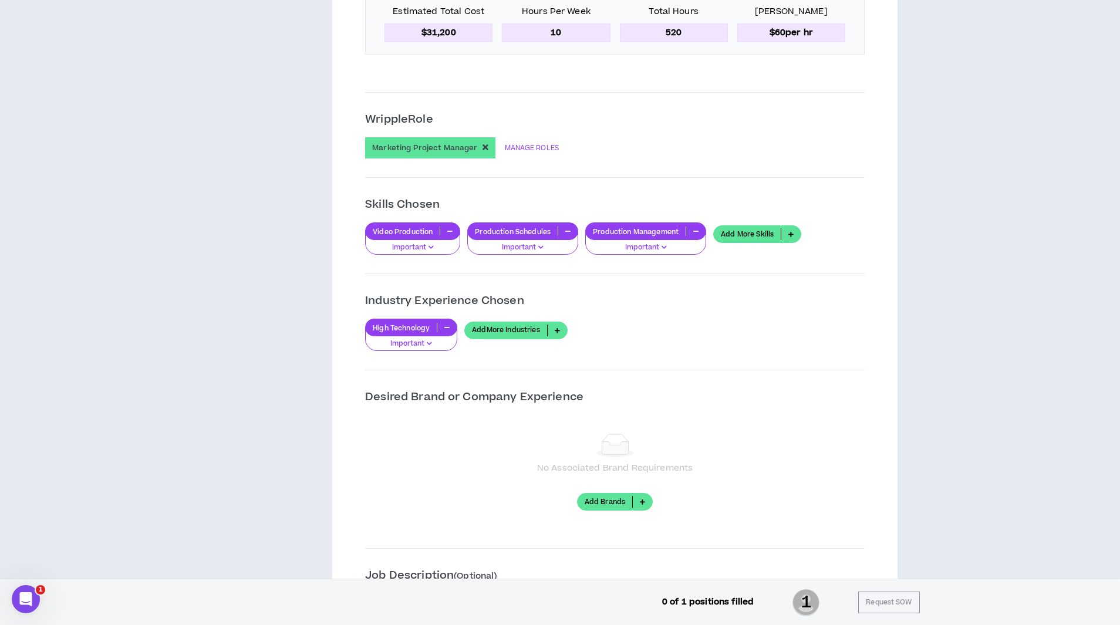
click at [745, 228] on link "Add More Skills" at bounding box center [757, 234] width 88 height 18
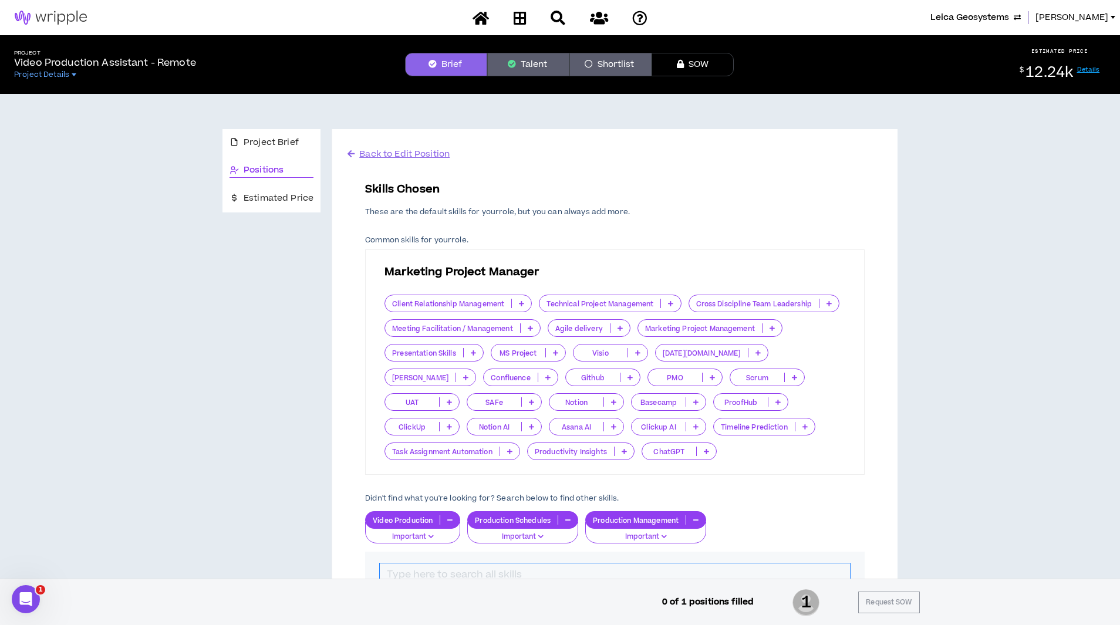
click at [541, 568] on input "text" at bounding box center [615, 574] width 470 height 22
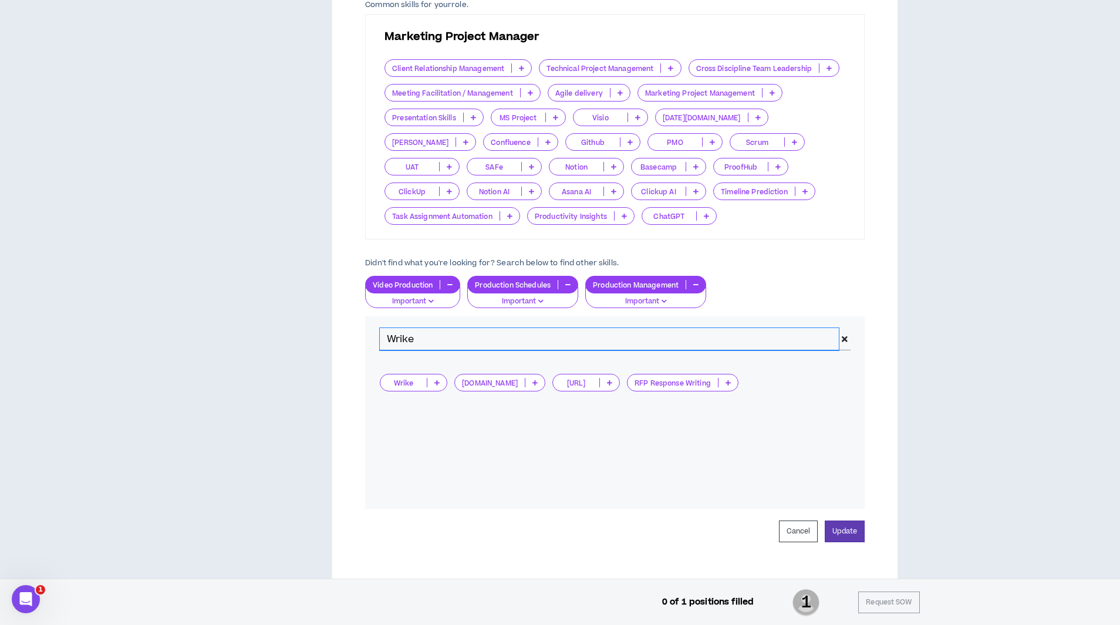
scroll to position [252, 0]
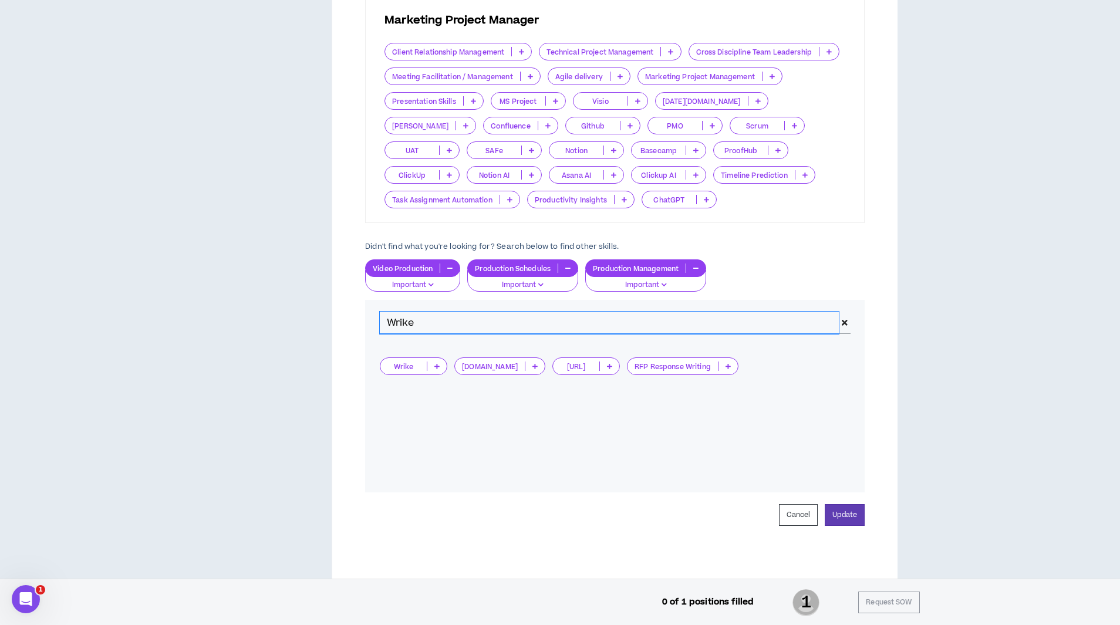
type input "Wrike"
click at [434, 364] on icon at bounding box center [436, 366] width 5 height 6
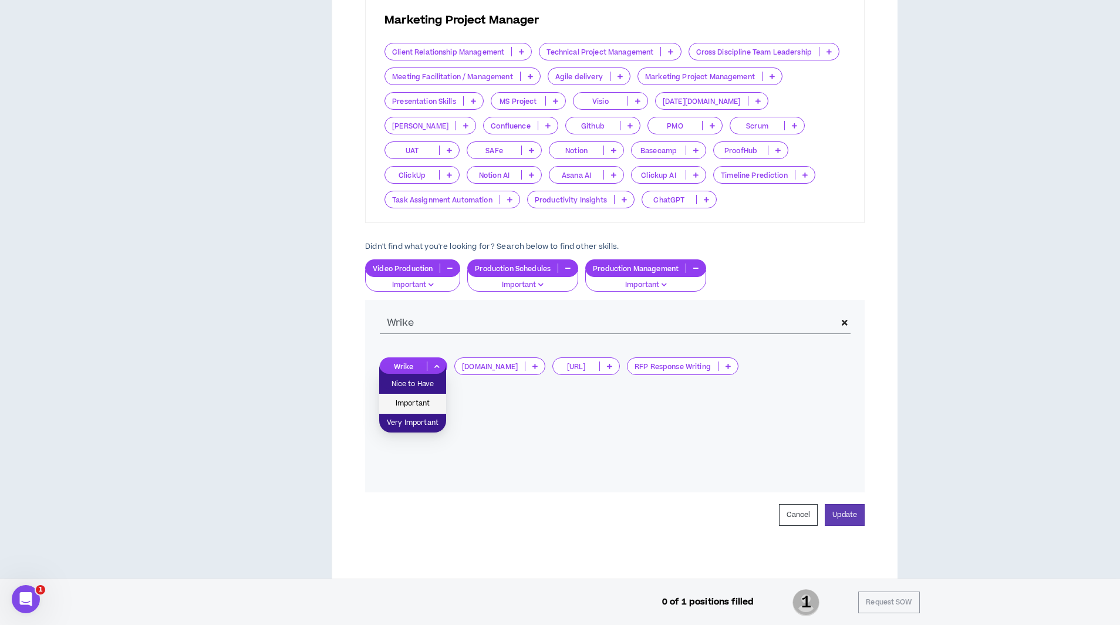
click at [420, 406] on span "Important" at bounding box center [412, 403] width 53 height 13
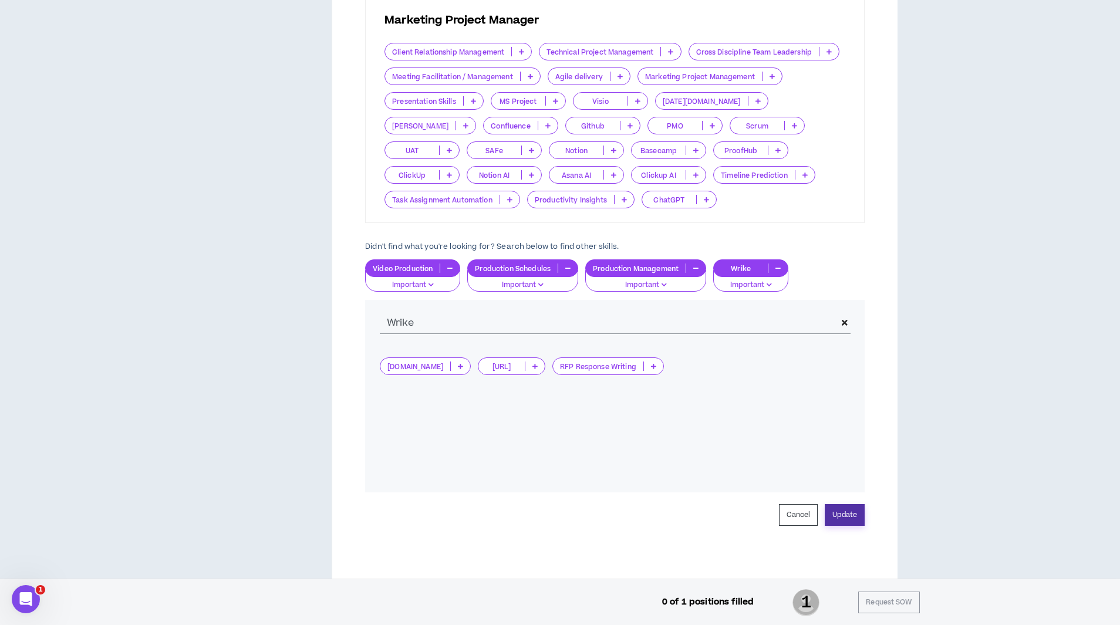
click at [849, 515] on button "Update" at bounding box center [845, 515] width 40 height 22
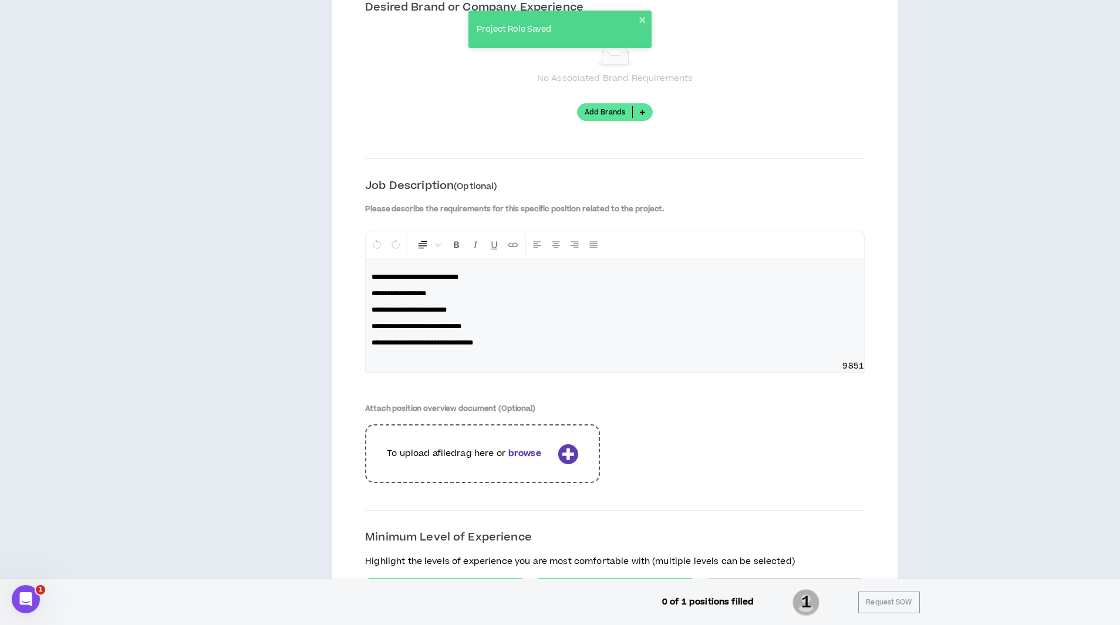
scroll to position [1536, 0]
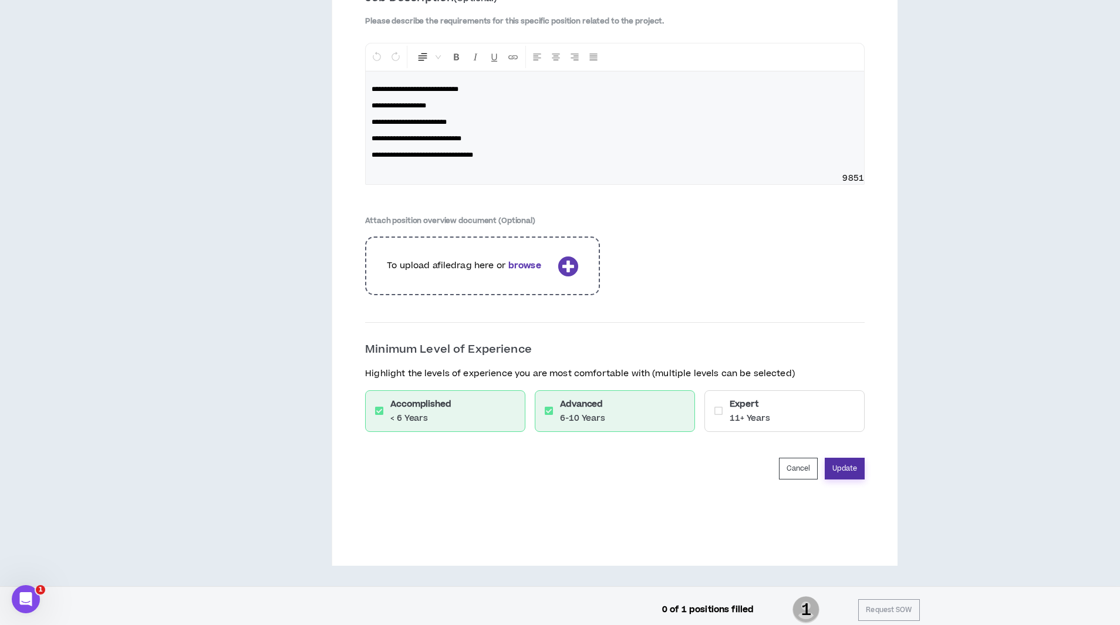
click at [844, 463] on button "Update" at bounding box center [845, 469] width 40 height 22
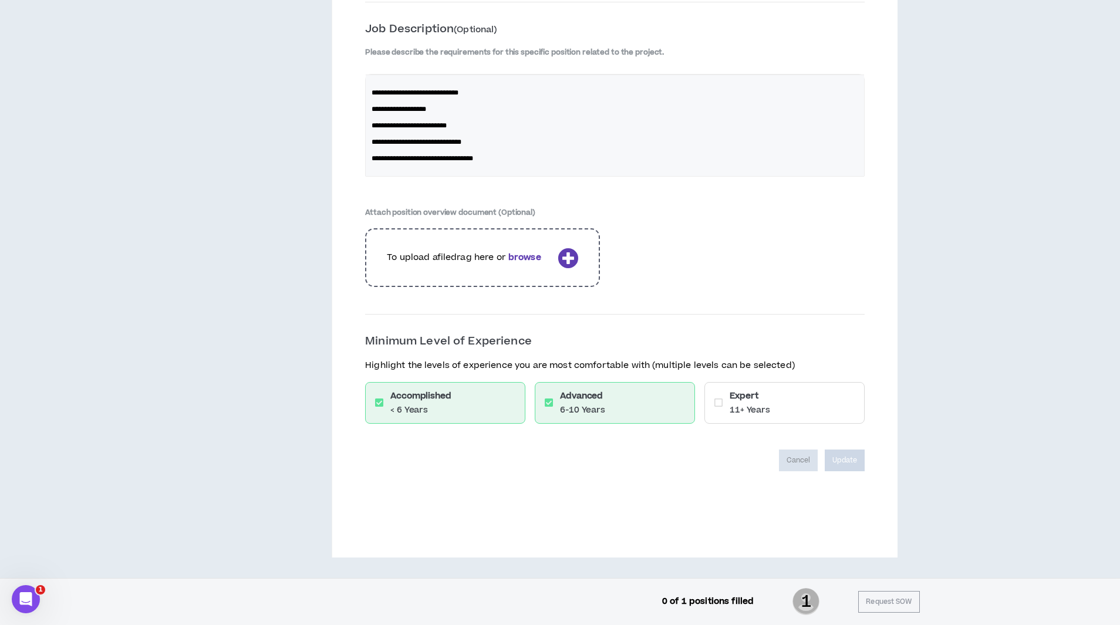
scroll to position [1498, 0]
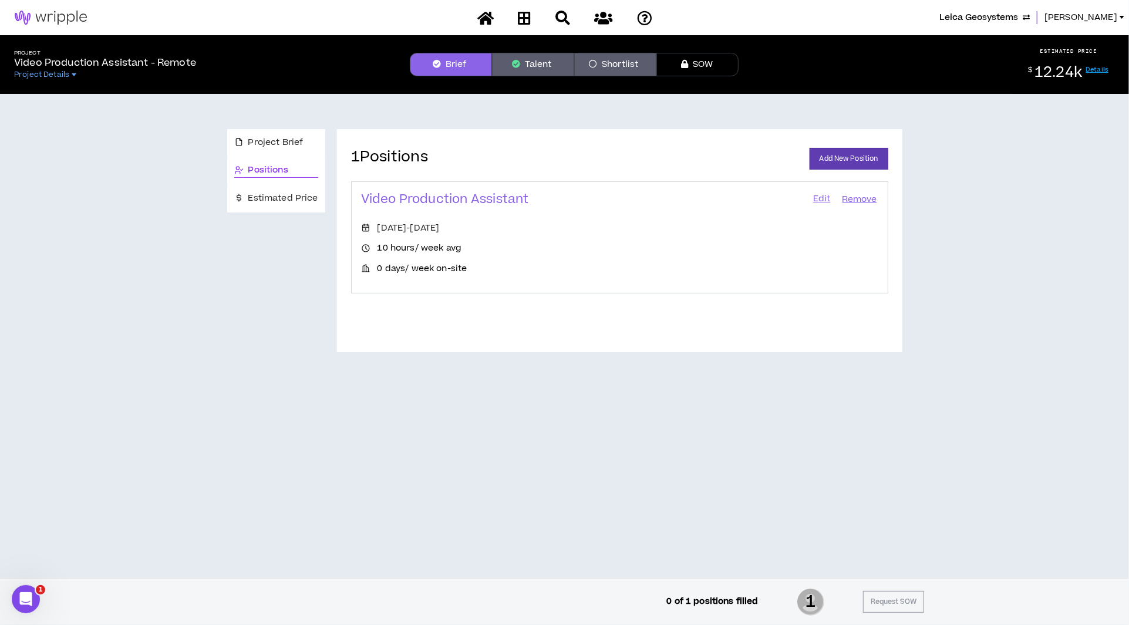
click at [1015, 22] on span "Leica Geosystems" at bounding box center [978, 17] width 79 height 13
